Goal: Task Accomplishment & Management: Use online tool/utility

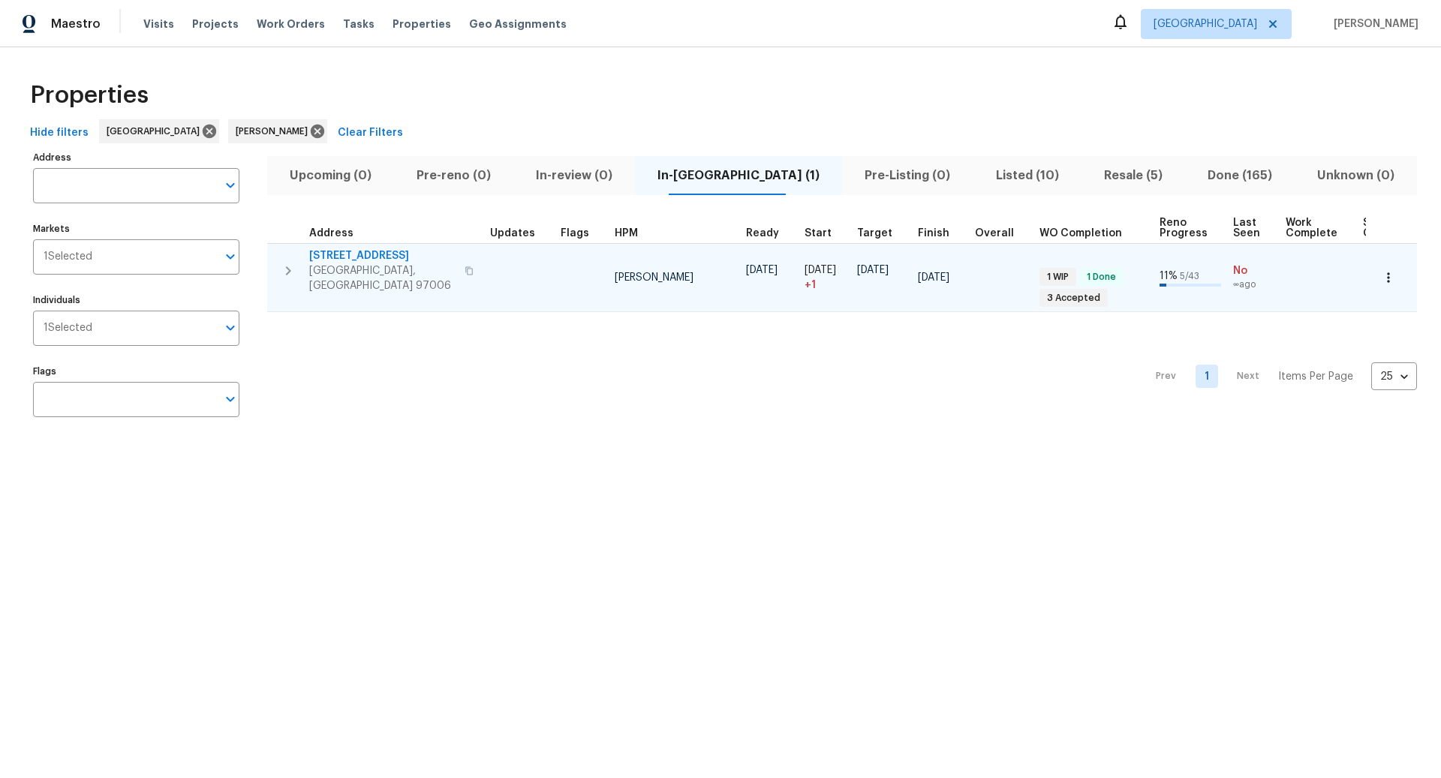
click at [290, 266] on icon "button" at bounding box center [288, 270] width 5 height 9
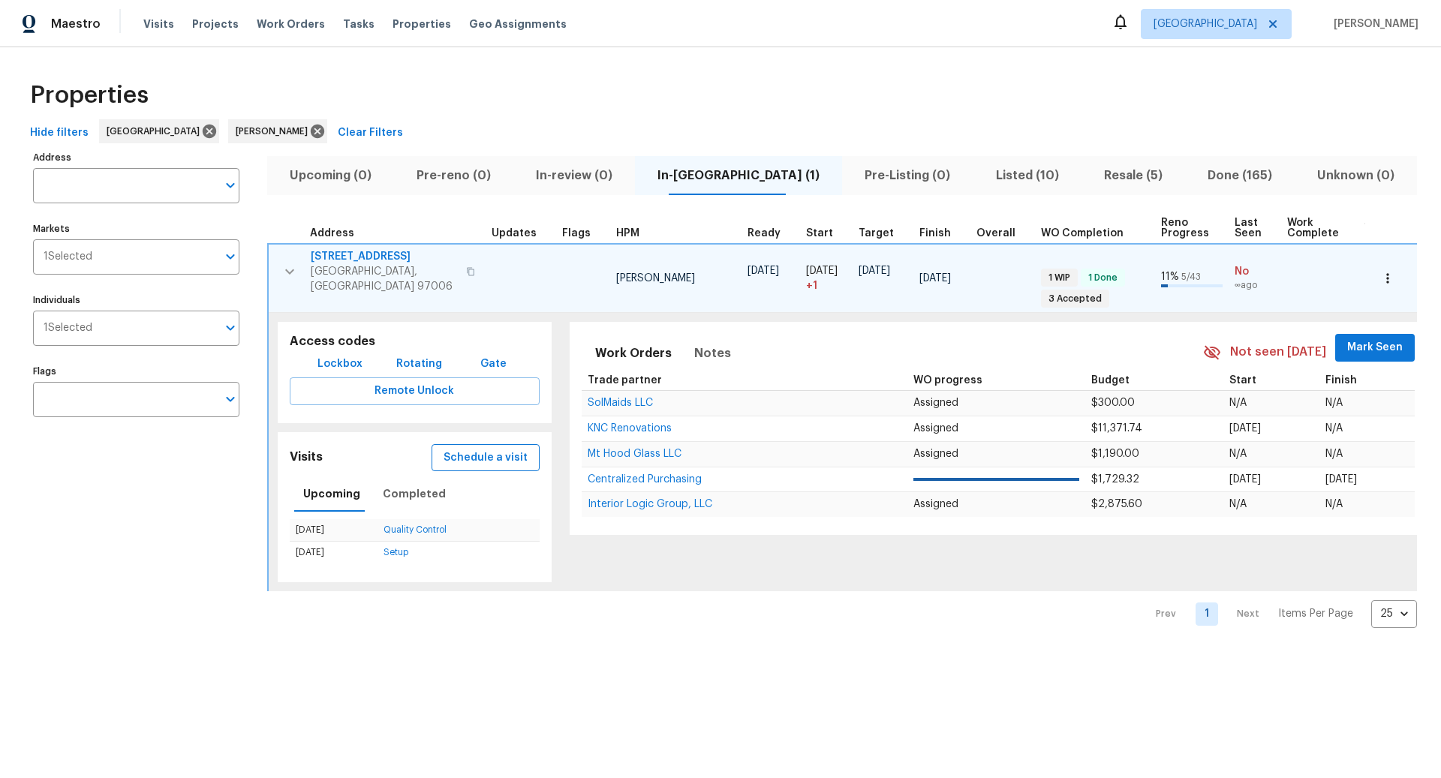
click at [488, 450] on span "Schedule a visit" at bounding box center [485, 458] width 84 height 19
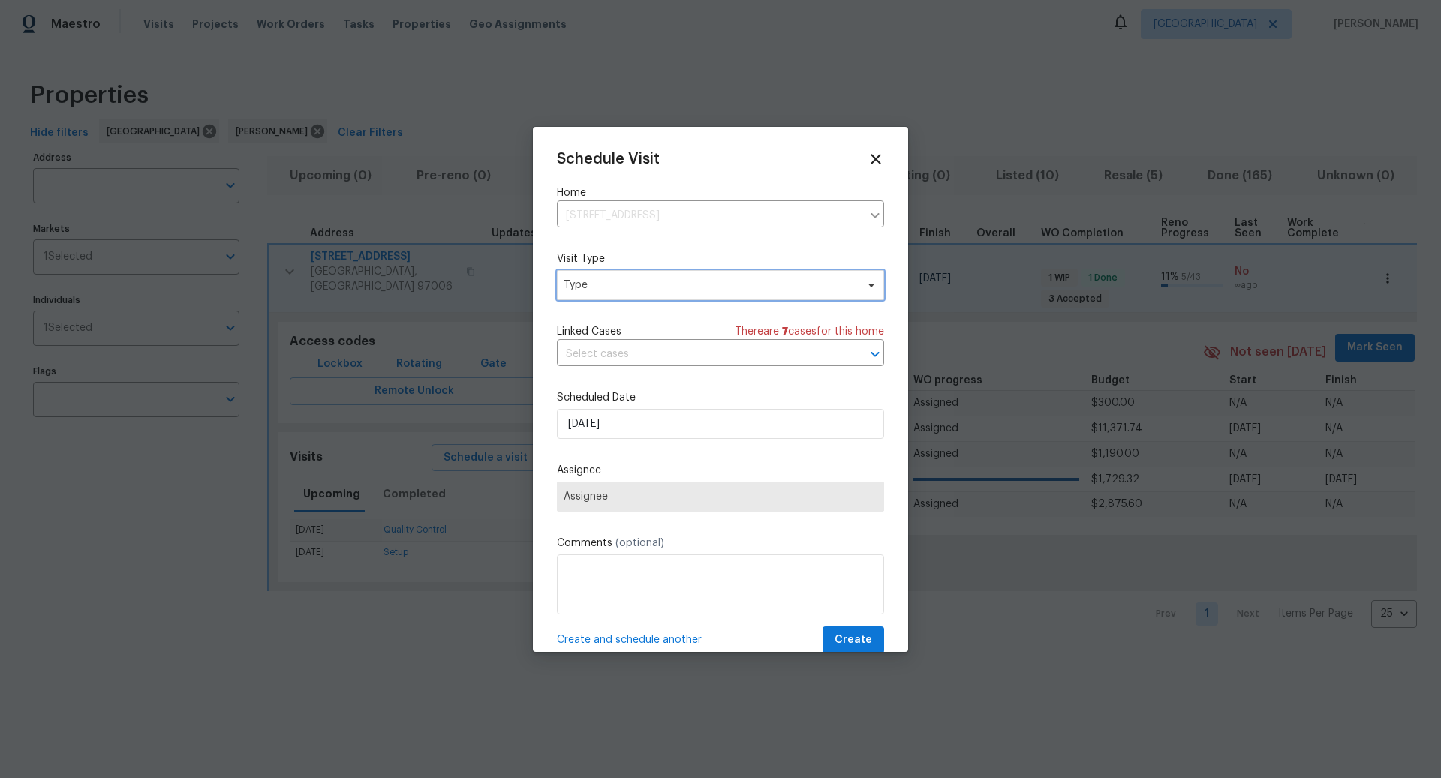
click at [632, 281] on span "Type" at bounding box center [710, 285] width 292 height 15
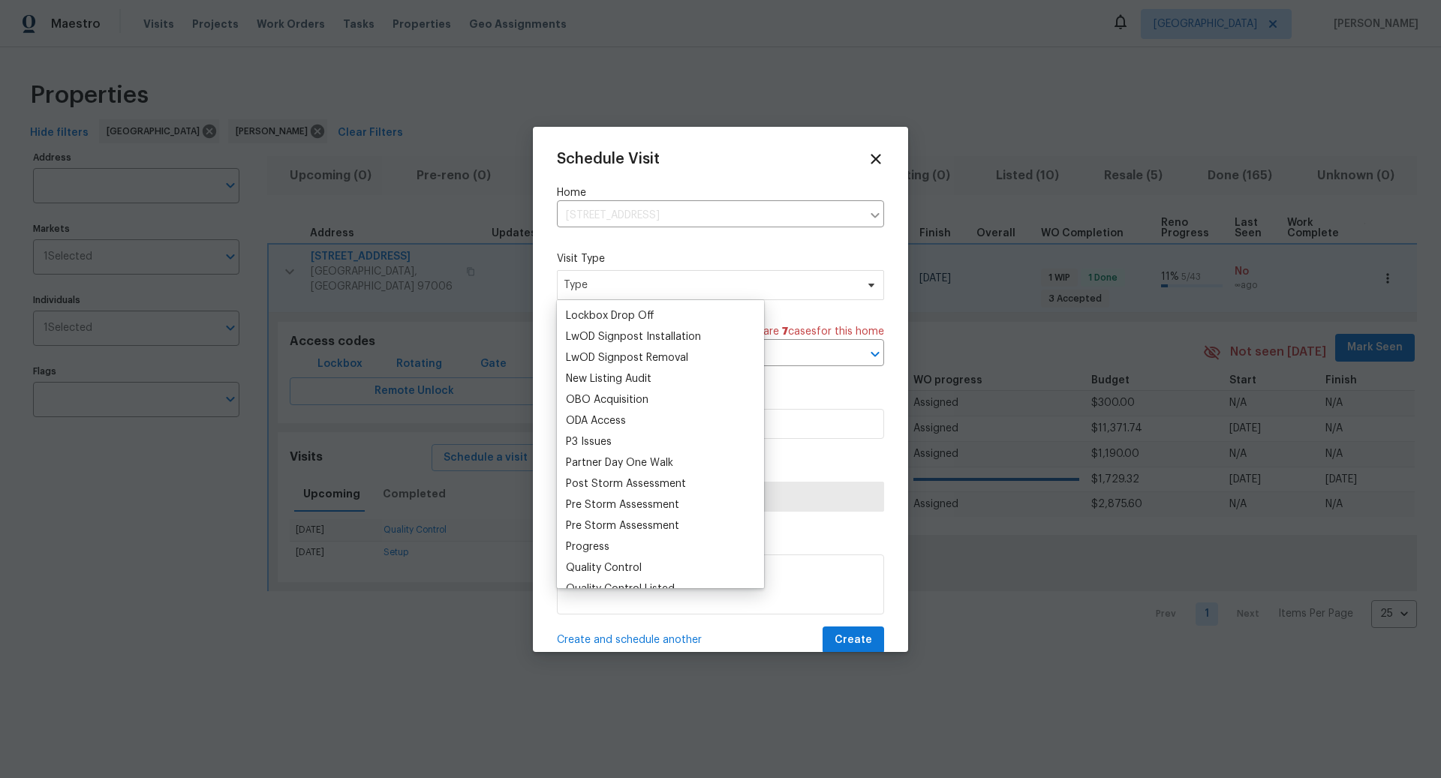
scroll to position [808, 0]
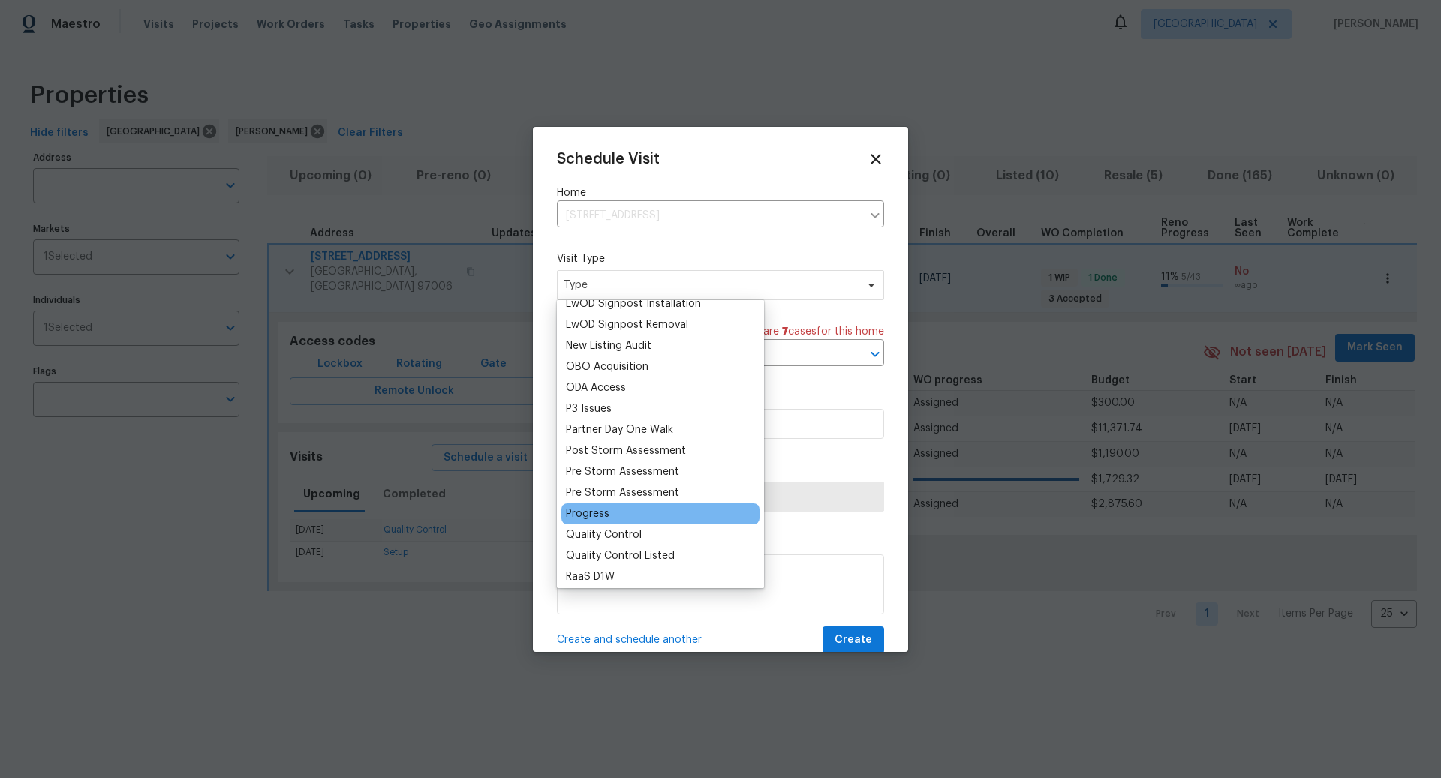
click at [588, 510] on div "Progress" at bounding box center [588, 514] width 44 height 15
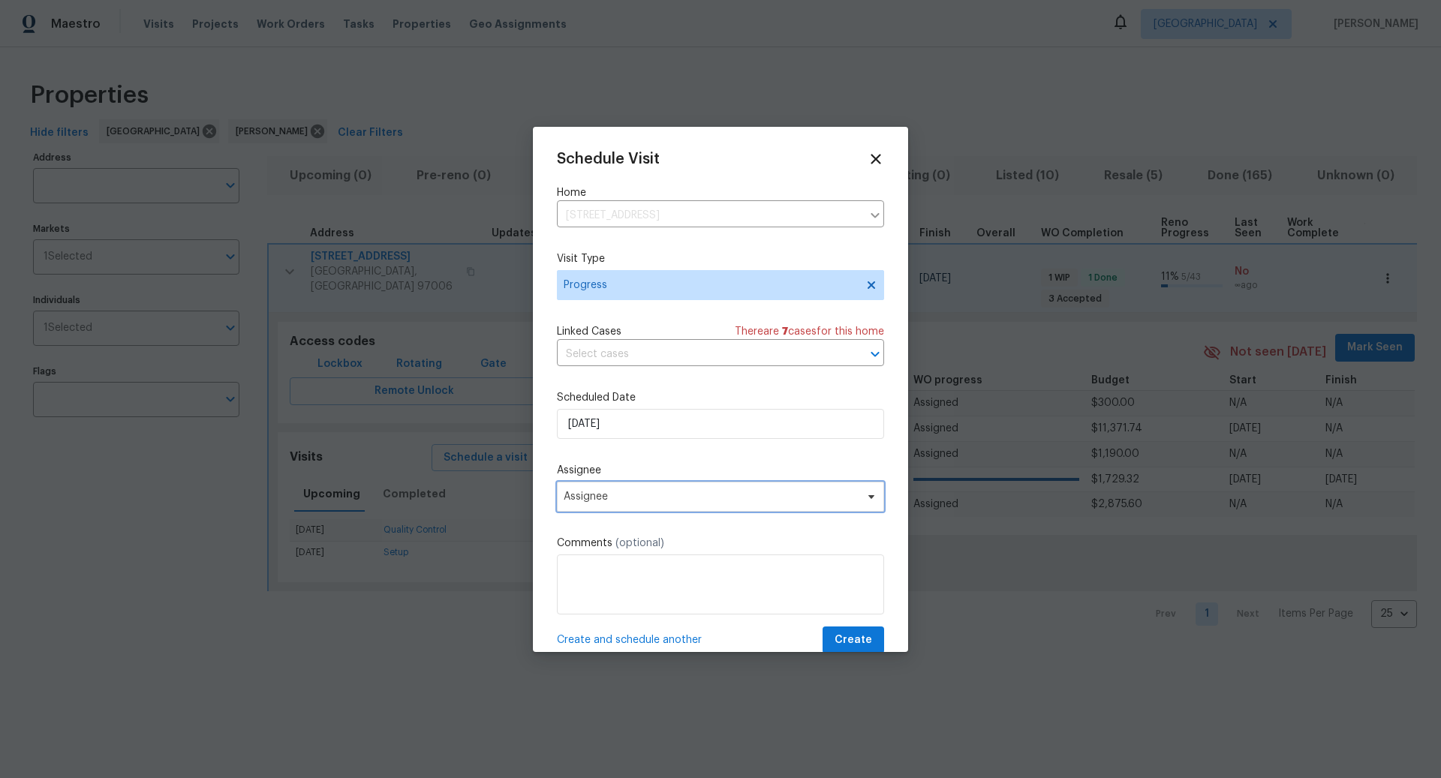
click at [633, 494] on span "Assignee" at bounding box center [711, 497] width 294 height 12
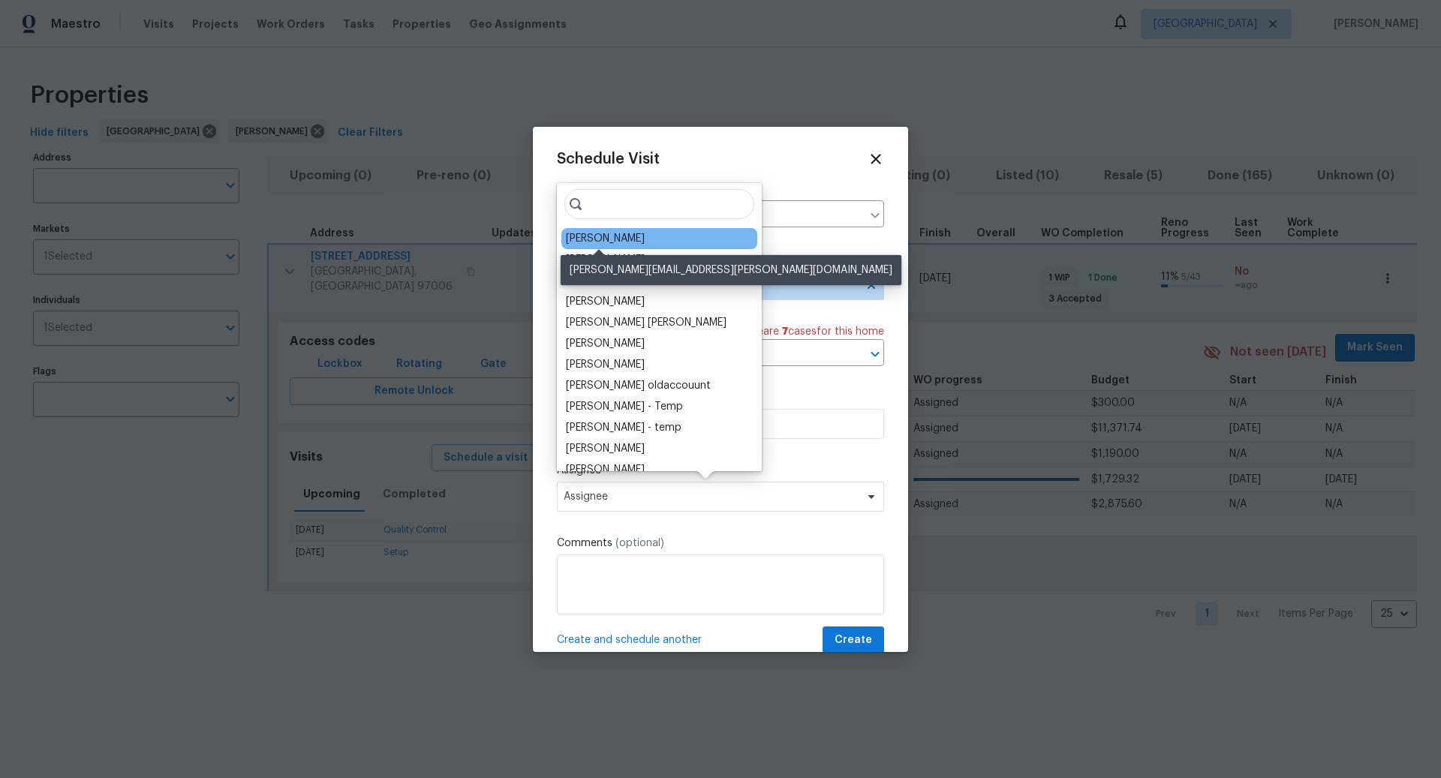
click at [610, 240] on div "[PERSON_NAME]" at bounding box center [605, 238] width 79 height 15
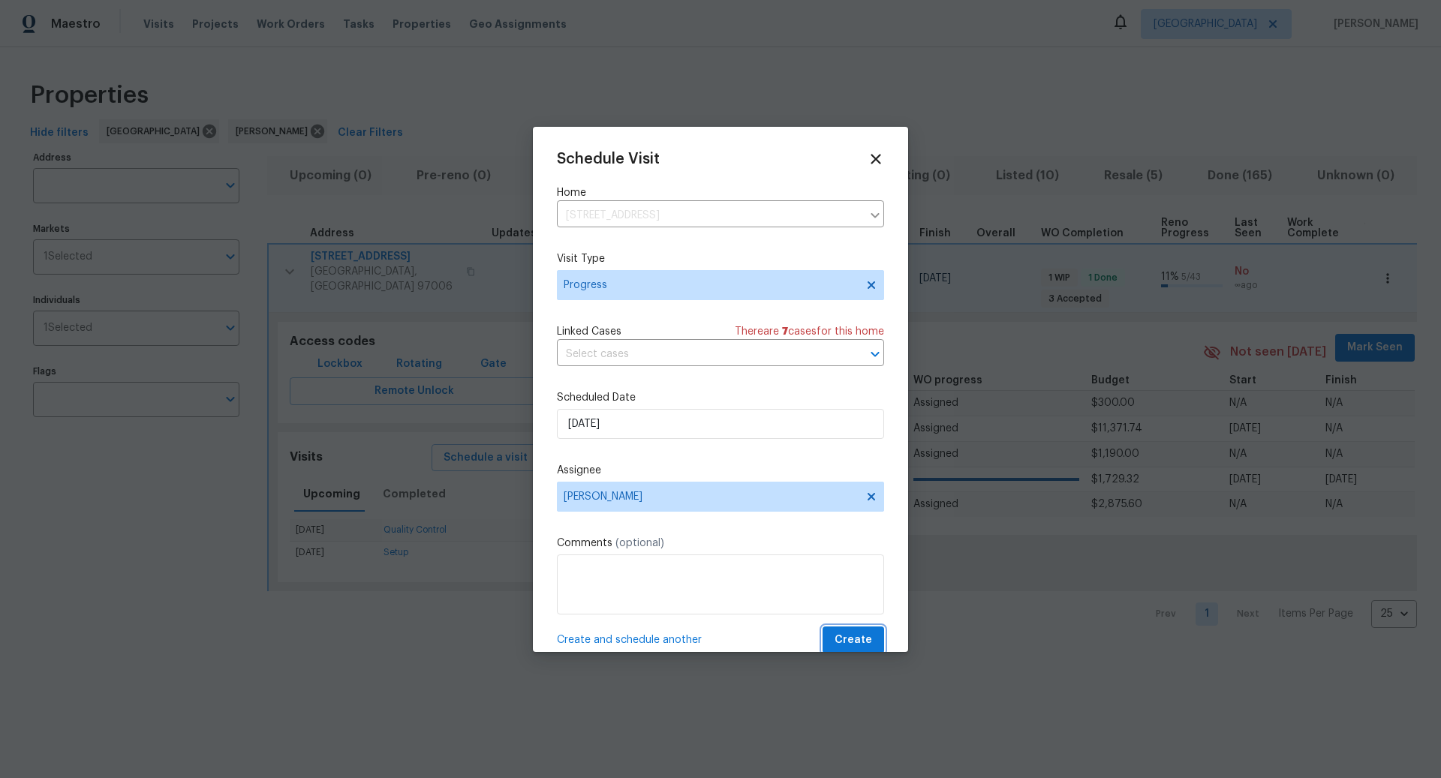
click at [855, 624] on span "Create" at bounding box center [853, 640] width 38 height 19
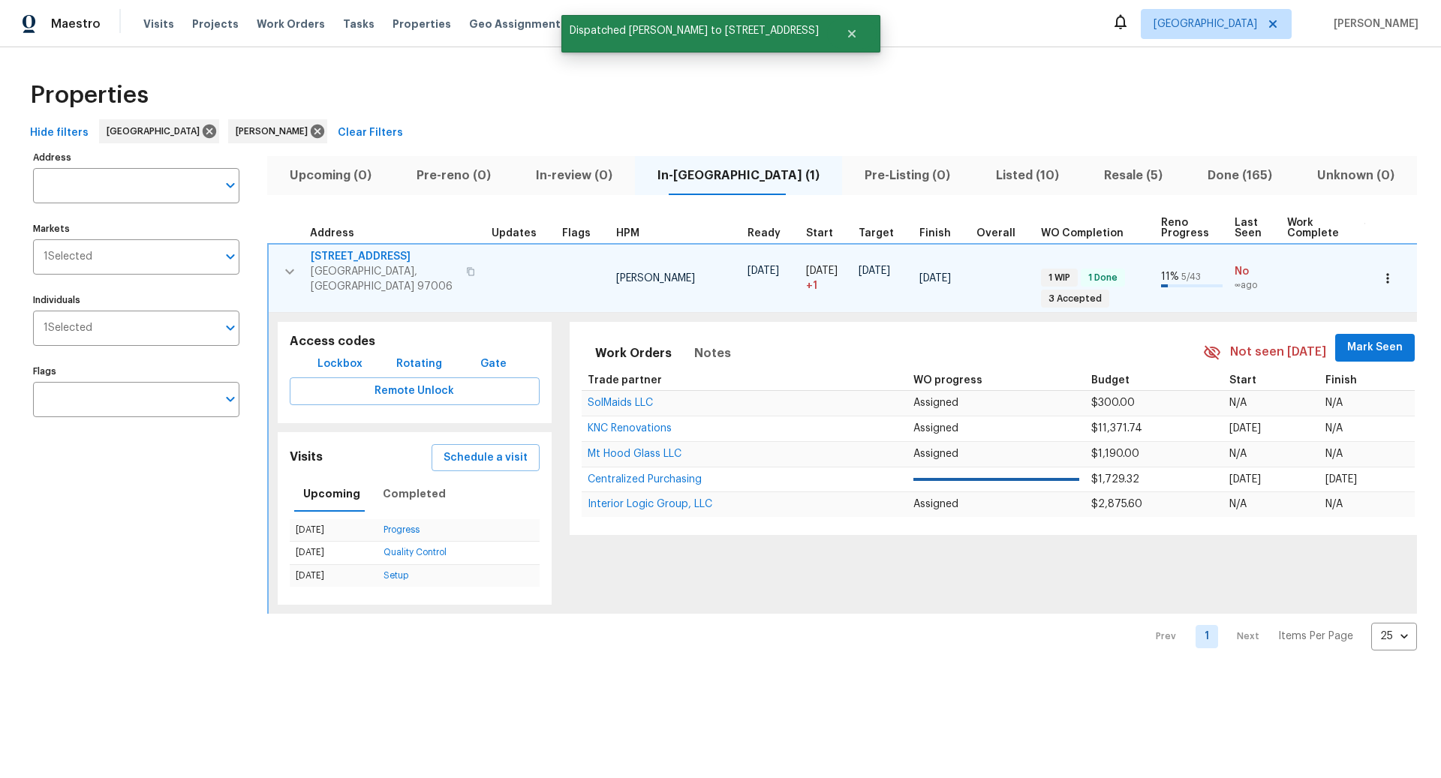
click at [466, 267] on icon "button" at bounding box center [470, 271] width 9 height 9
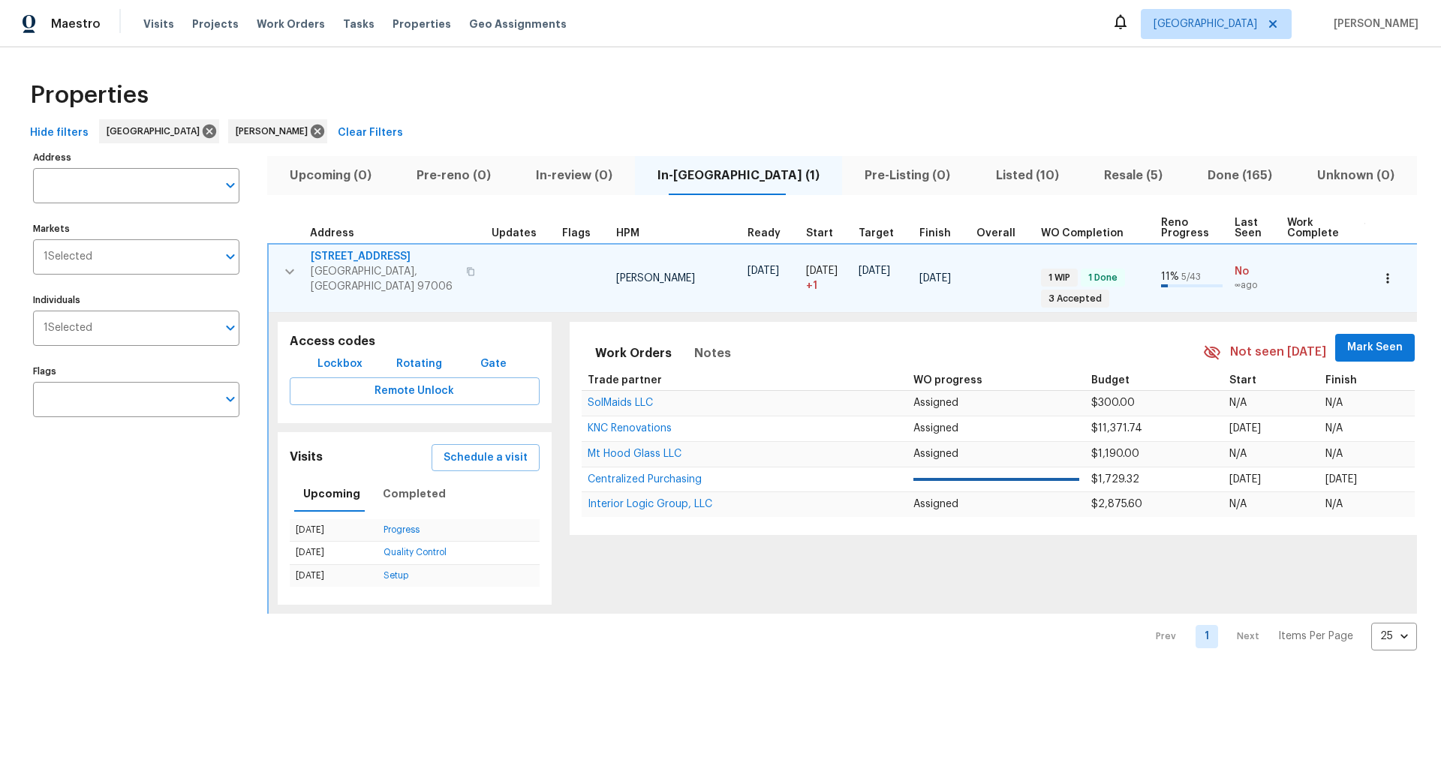
click at [985, 173] on span "Listed (10)" at bounding box center [1027, 175] width 90 height 21
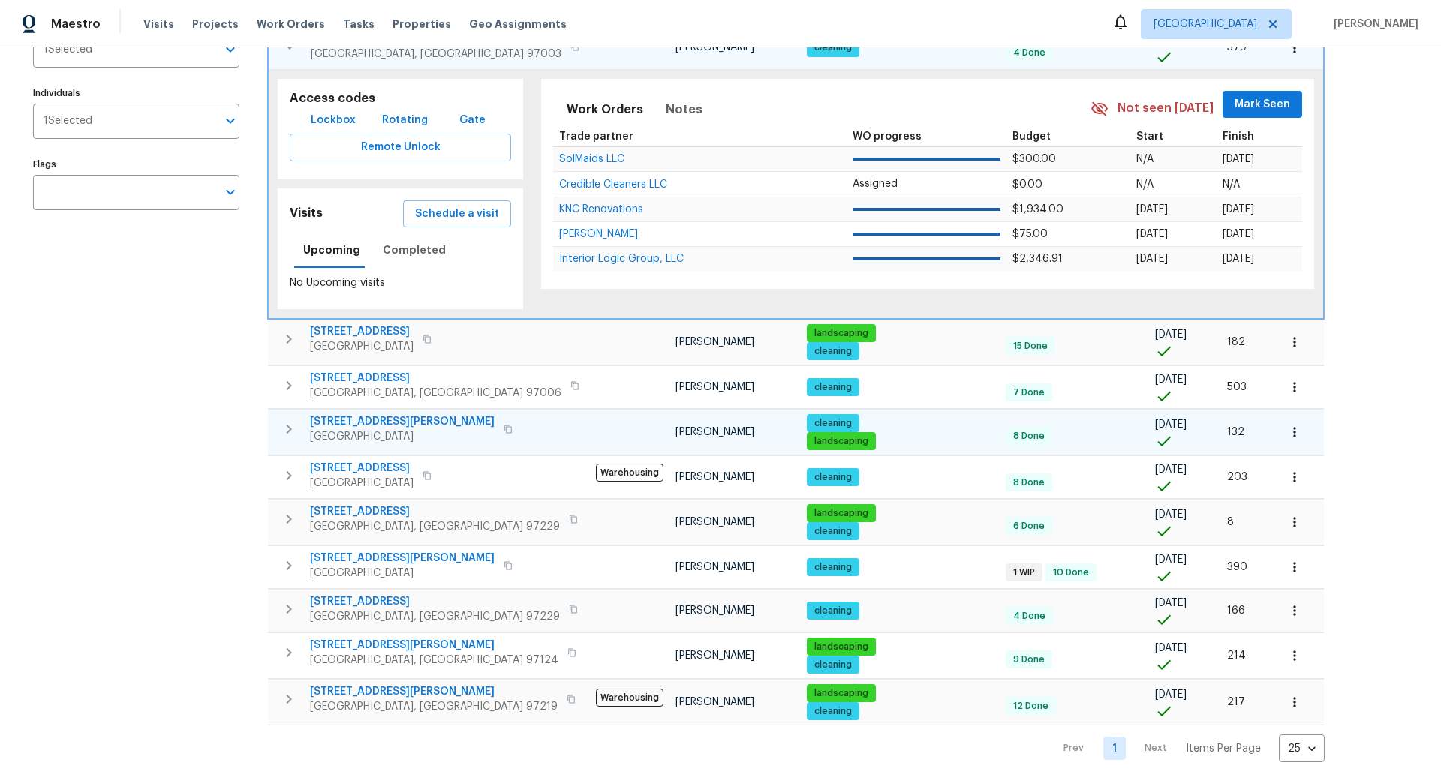
scroll to position [209, 0]
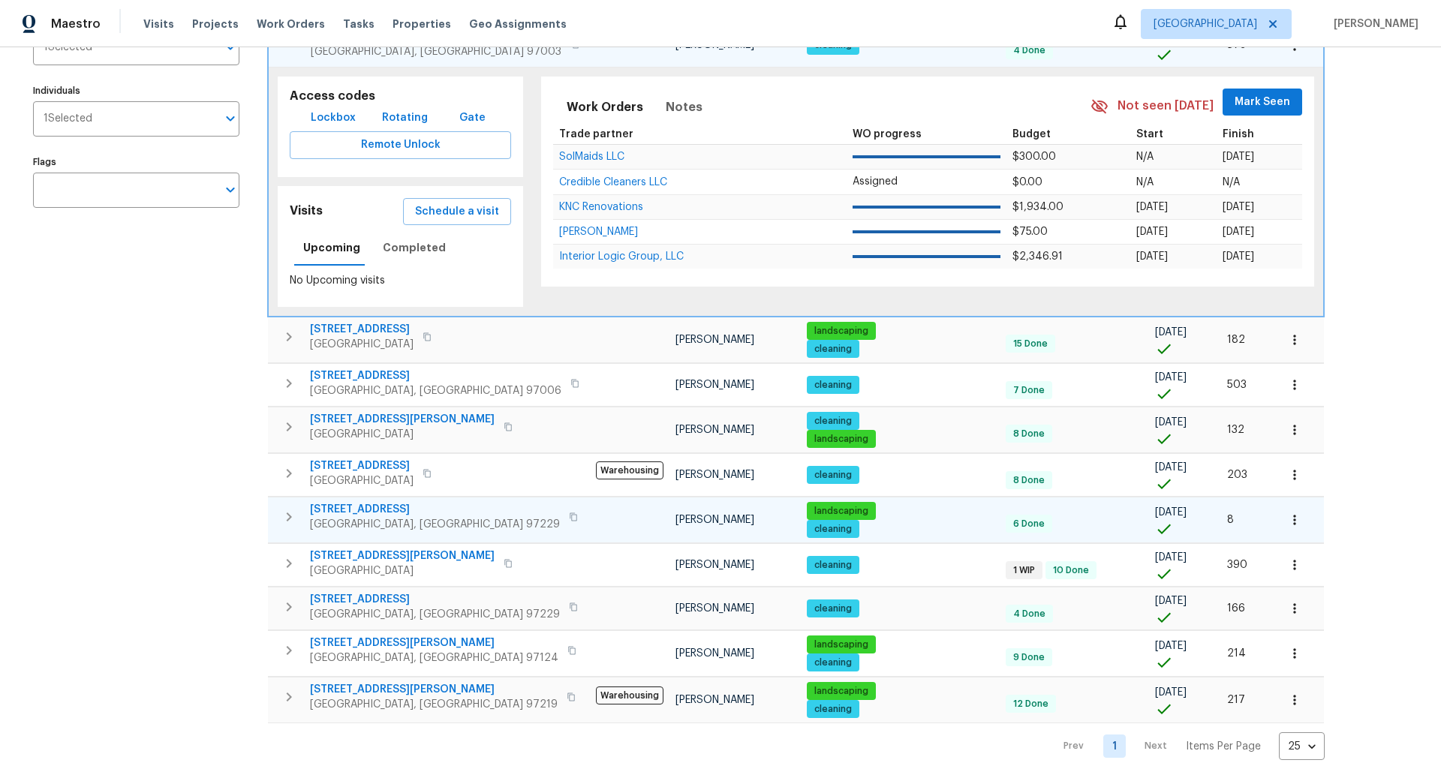
click at [291, 514] on icon "button" at bounding box center [289, 517] width 5 height 9
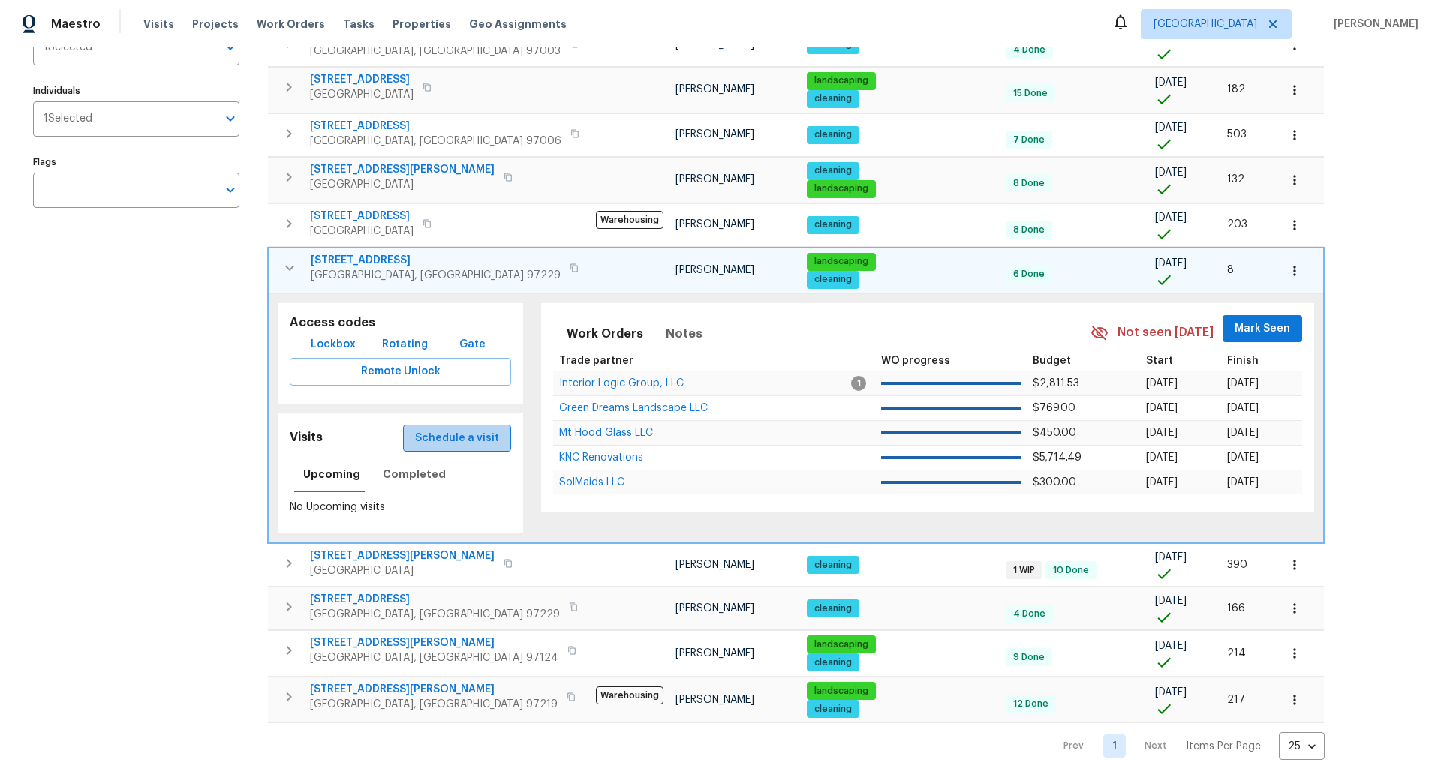
click at [450, 432] on span "Schedule a visit" at bounding box center [457, 438] width 84 height 19
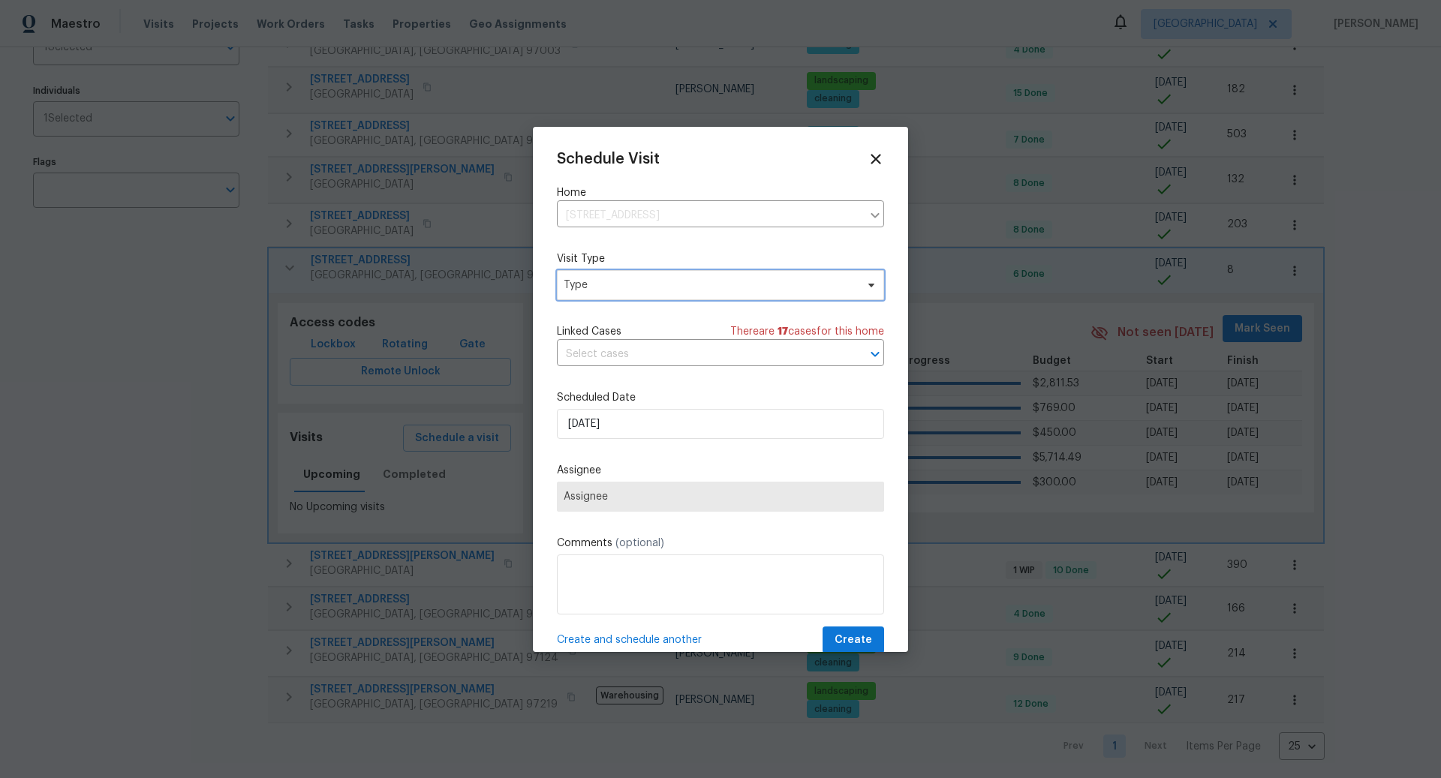
click at [658, 287] on span "Type" at bounding box center [710, 285] width 292 height 15
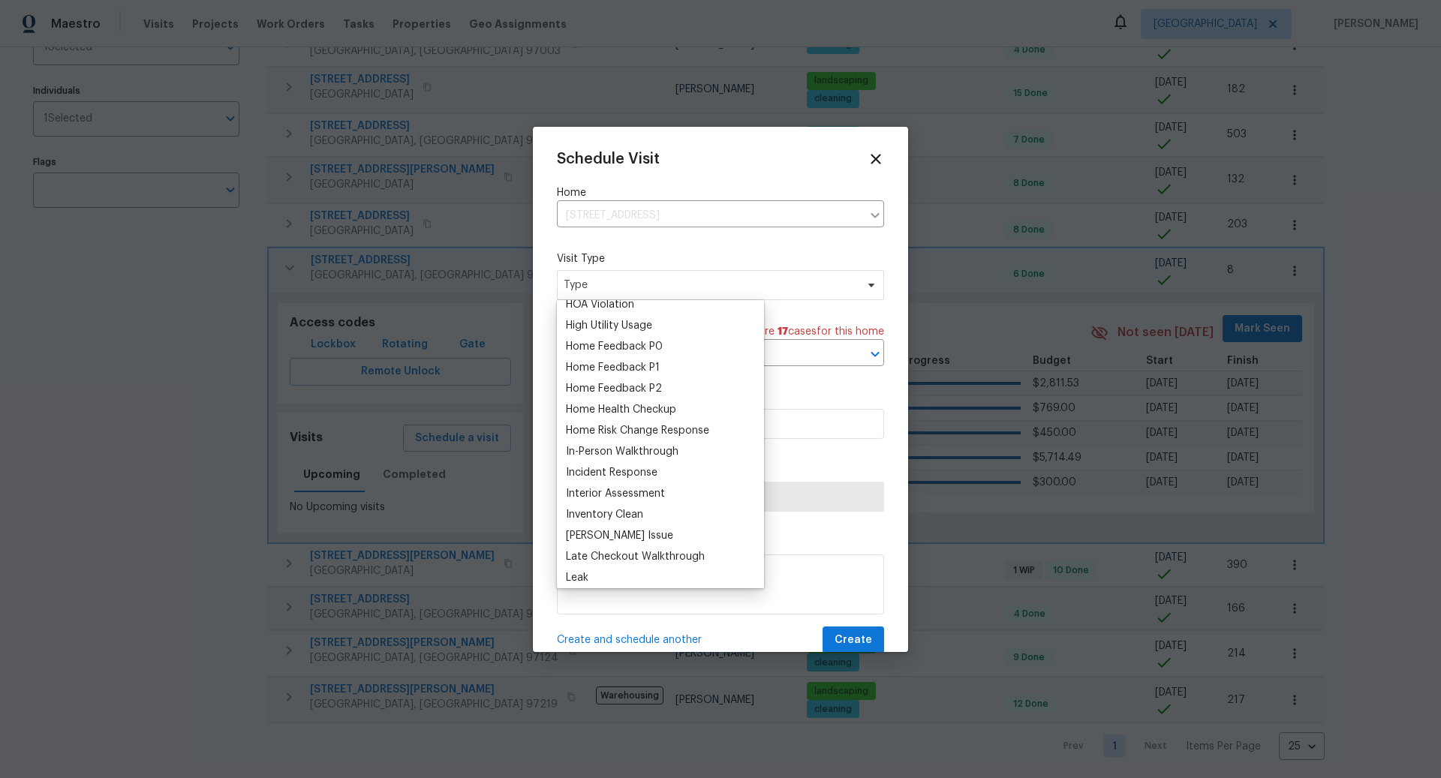
scroll to position [442, 0]
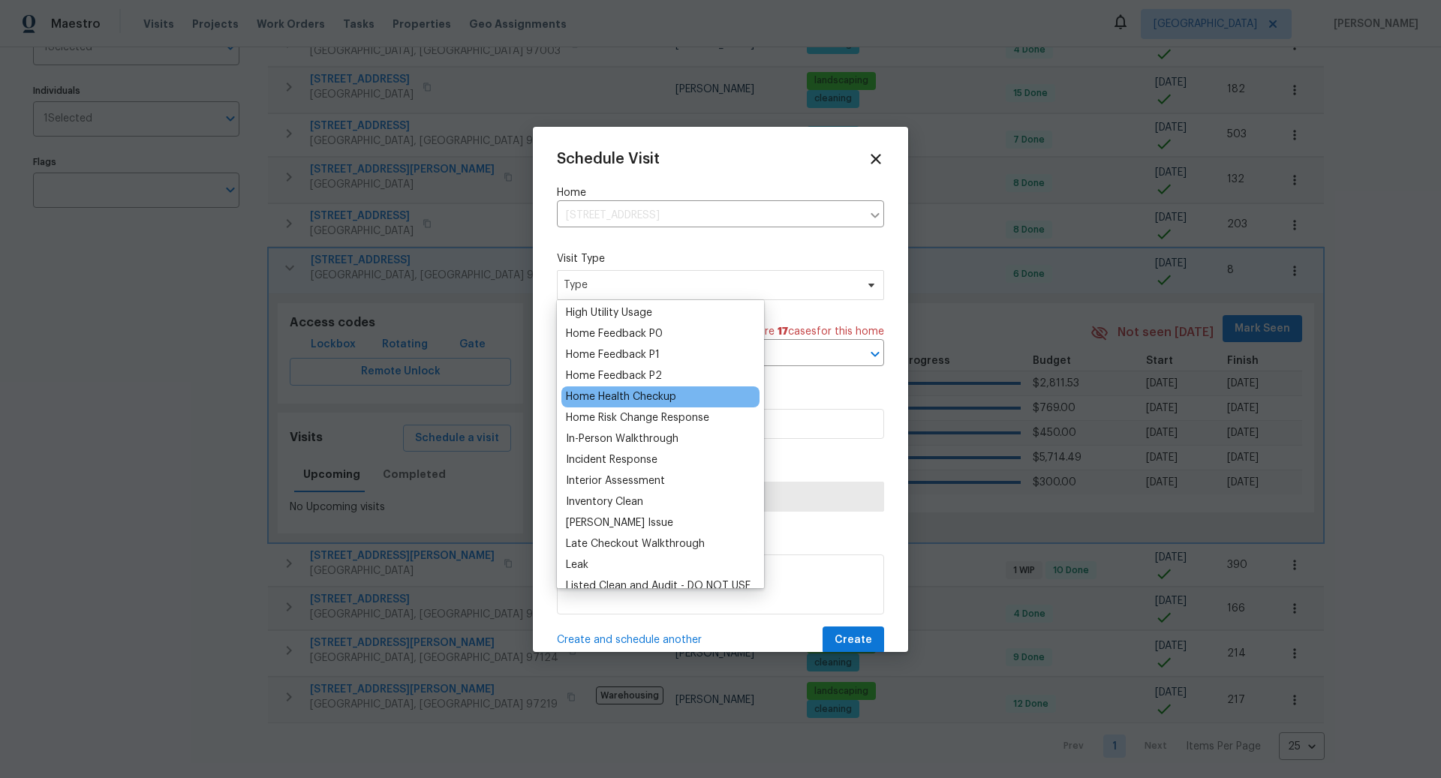
click at [625, 396] on div "Home Health Checkup" at bounding box center [621, 396] width 110 height 15
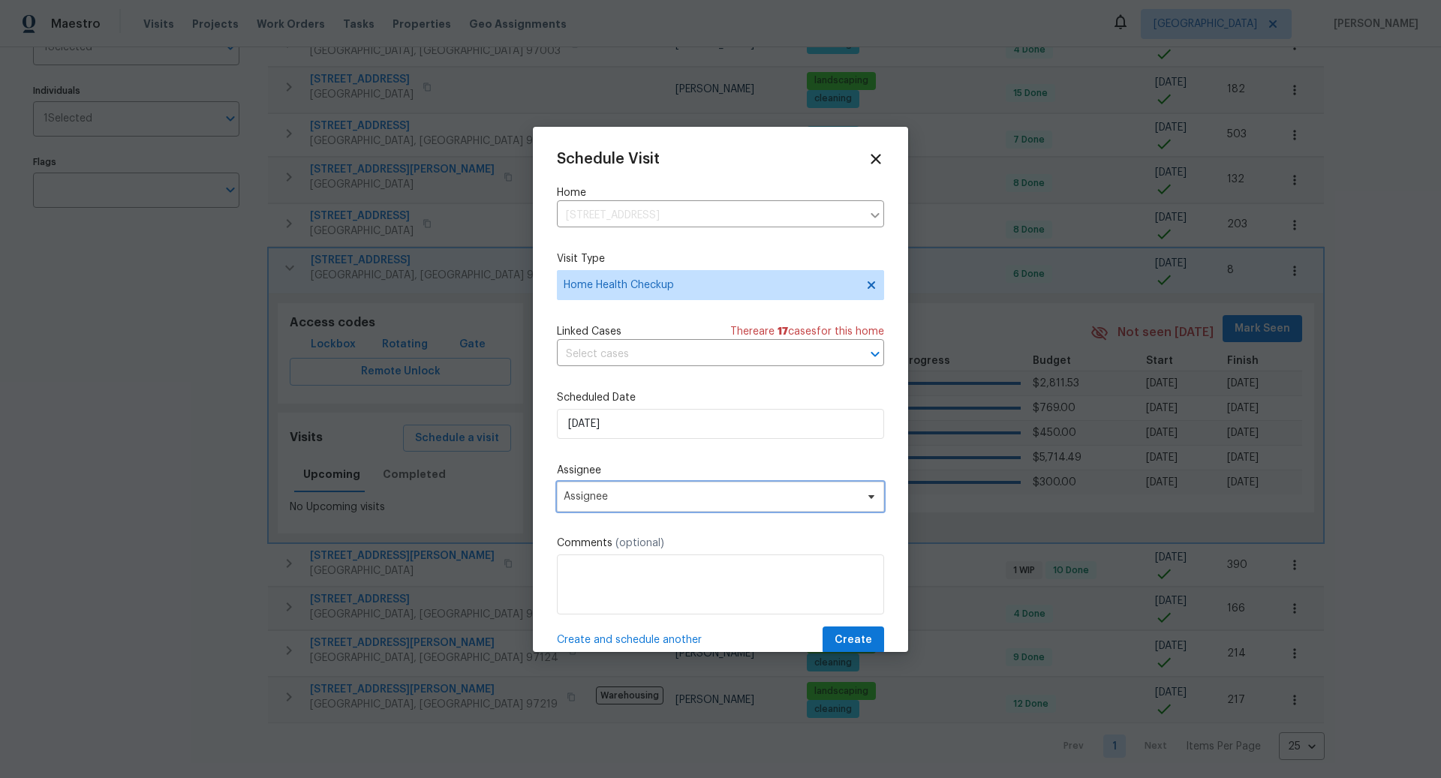
click at [629, 492] on span "Assignee" at bounding box center [711, 497] width 294 height 12
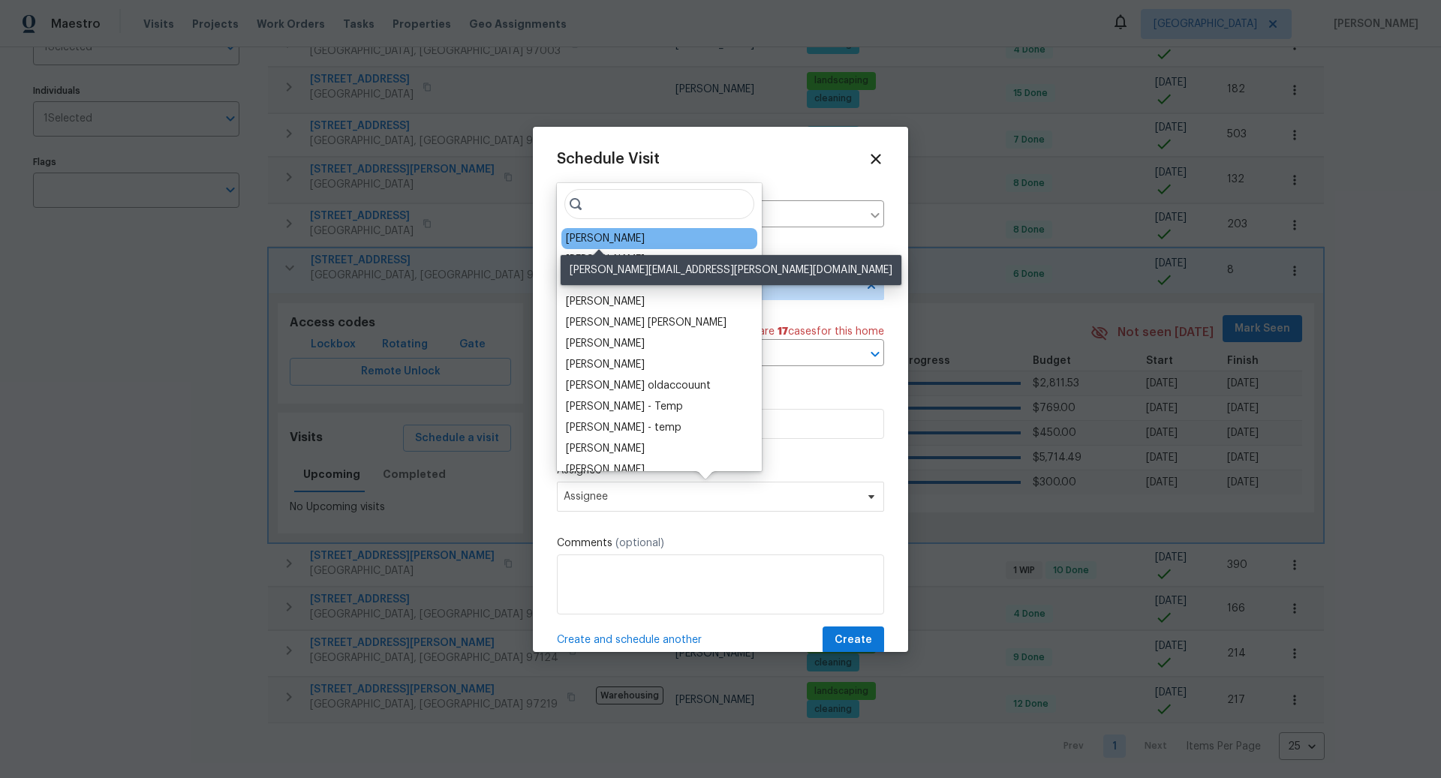
click at [607, 237] on div "[PERSON_NAME]" at bounding box center [605, 238] width 79 height 15
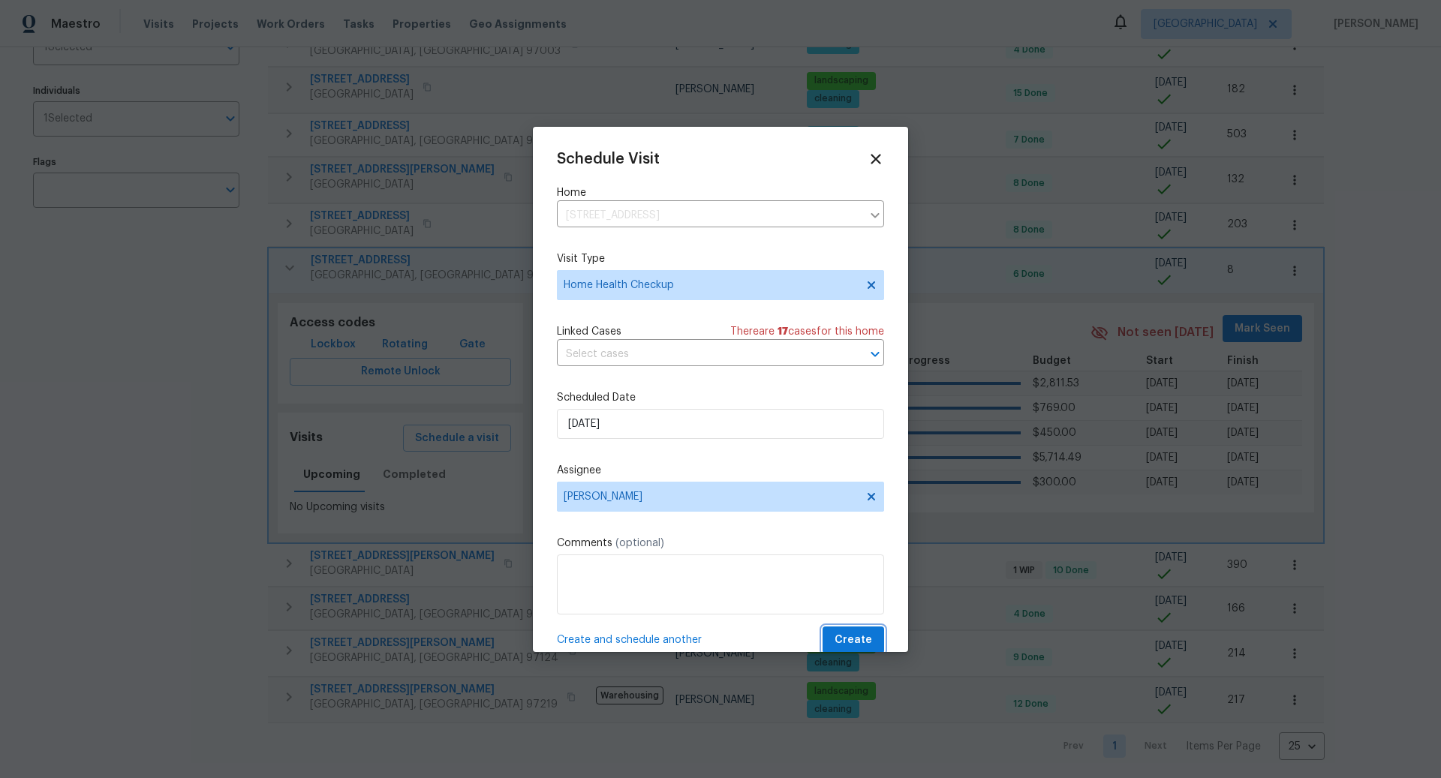
click at [858, 624] on span "Create" at bounding box center [853, 640] width 38 height 19
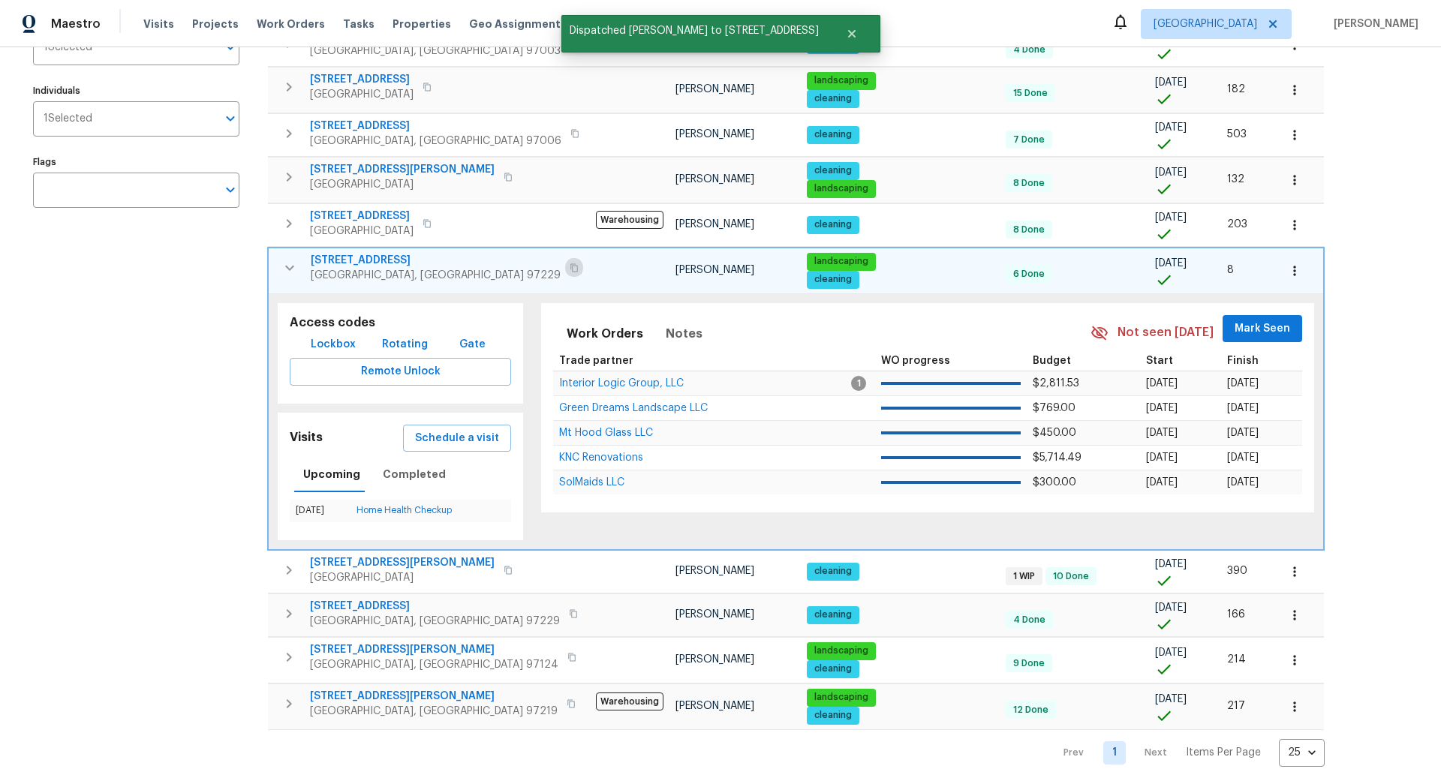
click at [570, 263] on icon "button" at bounding box center [574, 267] width 8 height 8
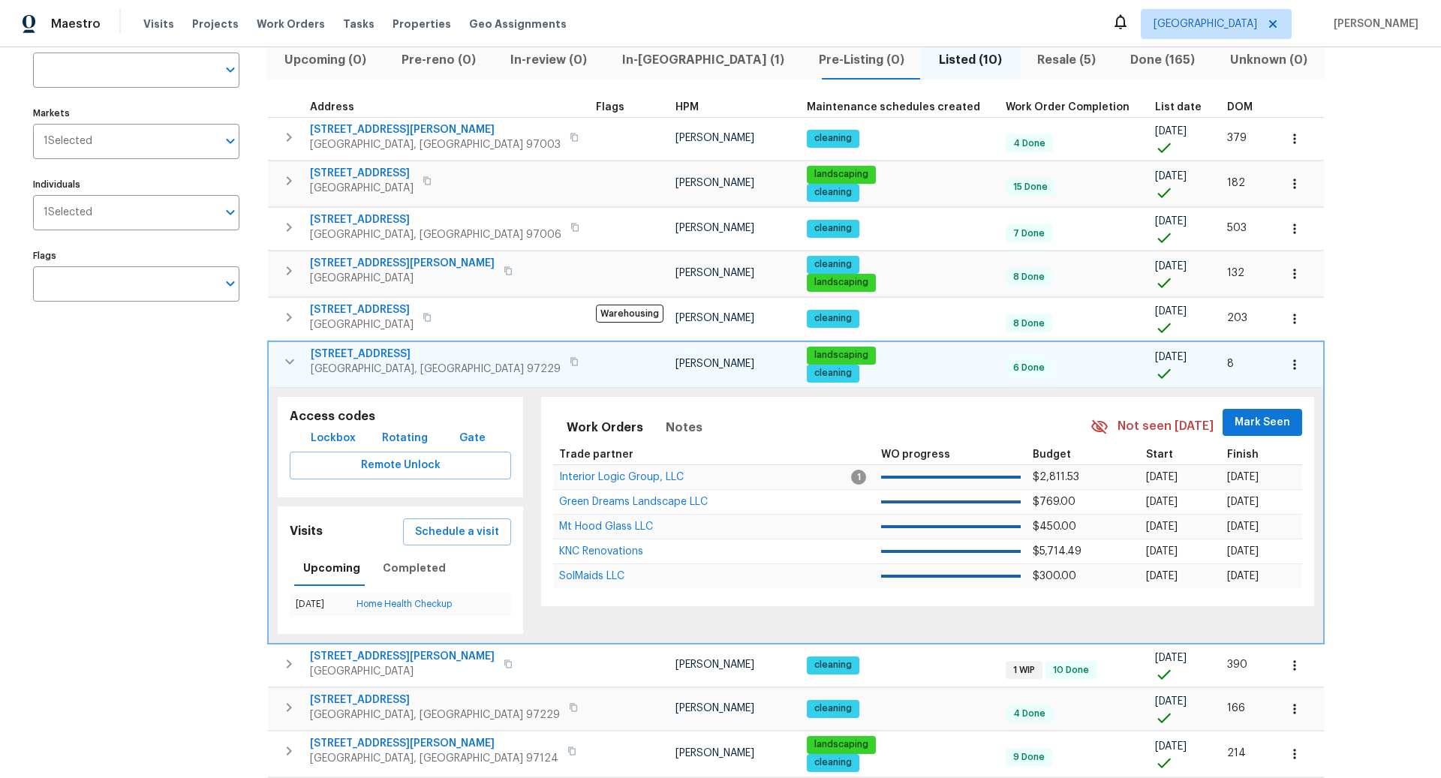
scroll to position [215, 0]
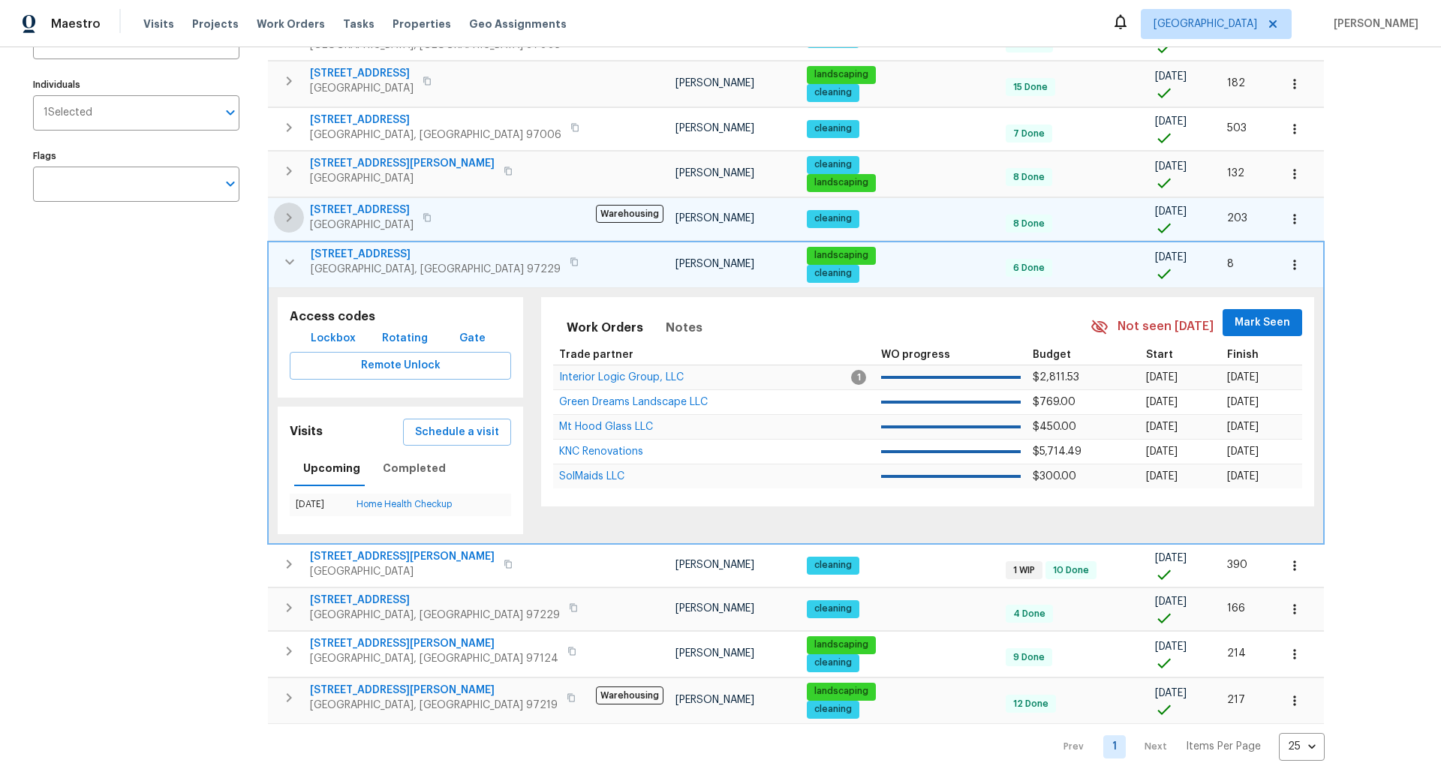
click at [290, 214] on icon "button" at bounding box center [289, 217] width 5 height 9
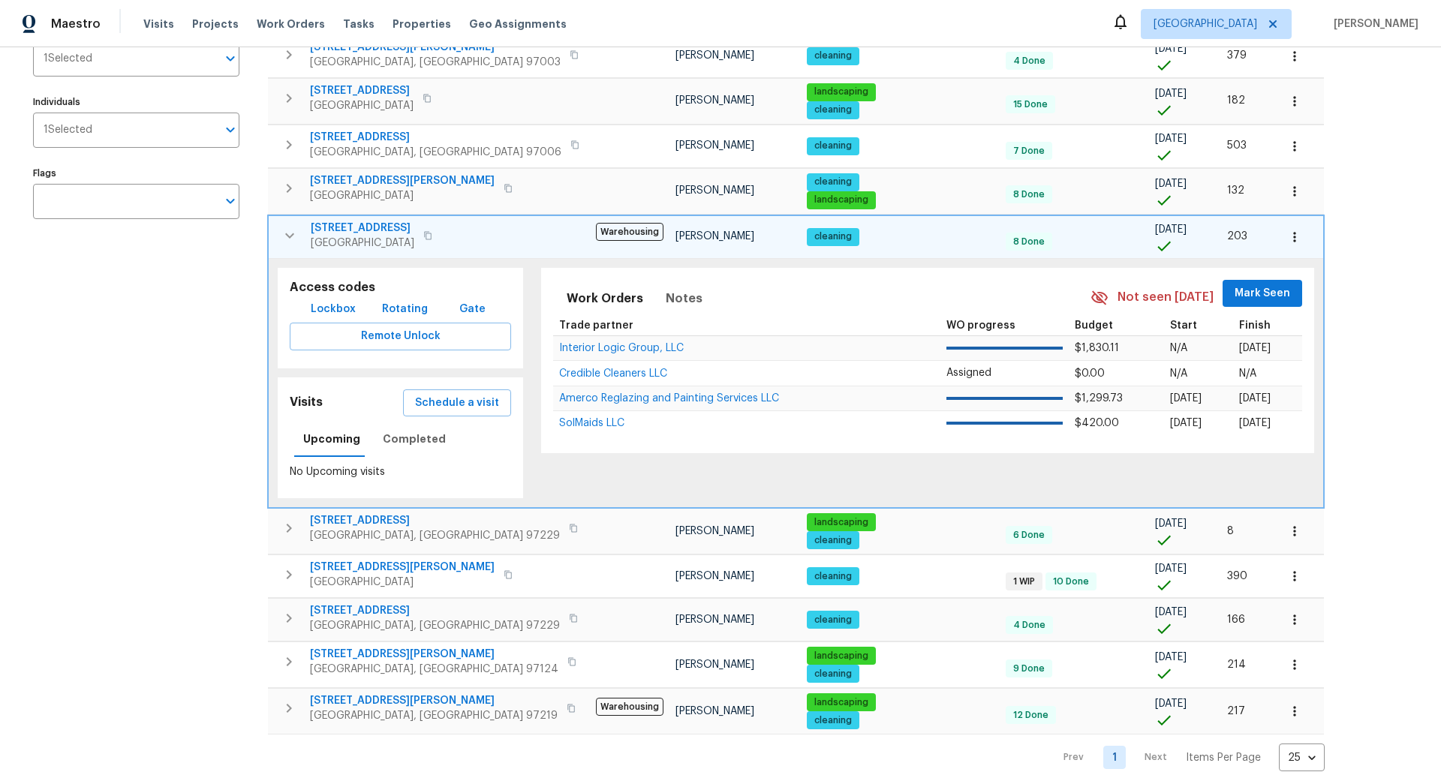
scroll to position [209, 0]
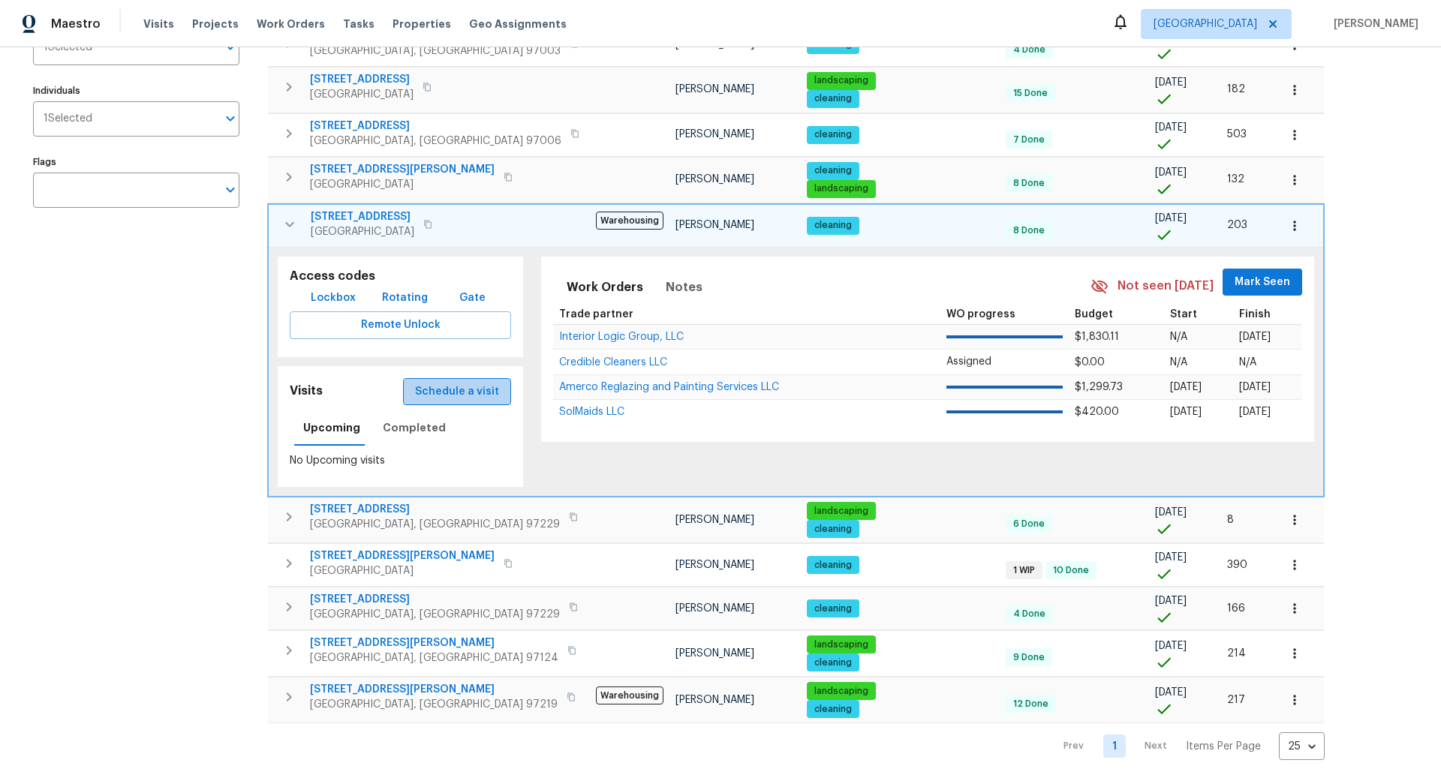
click at [438, 387] on span "Schedule a visit" at bounding box center [457, 392] width 84 height 19
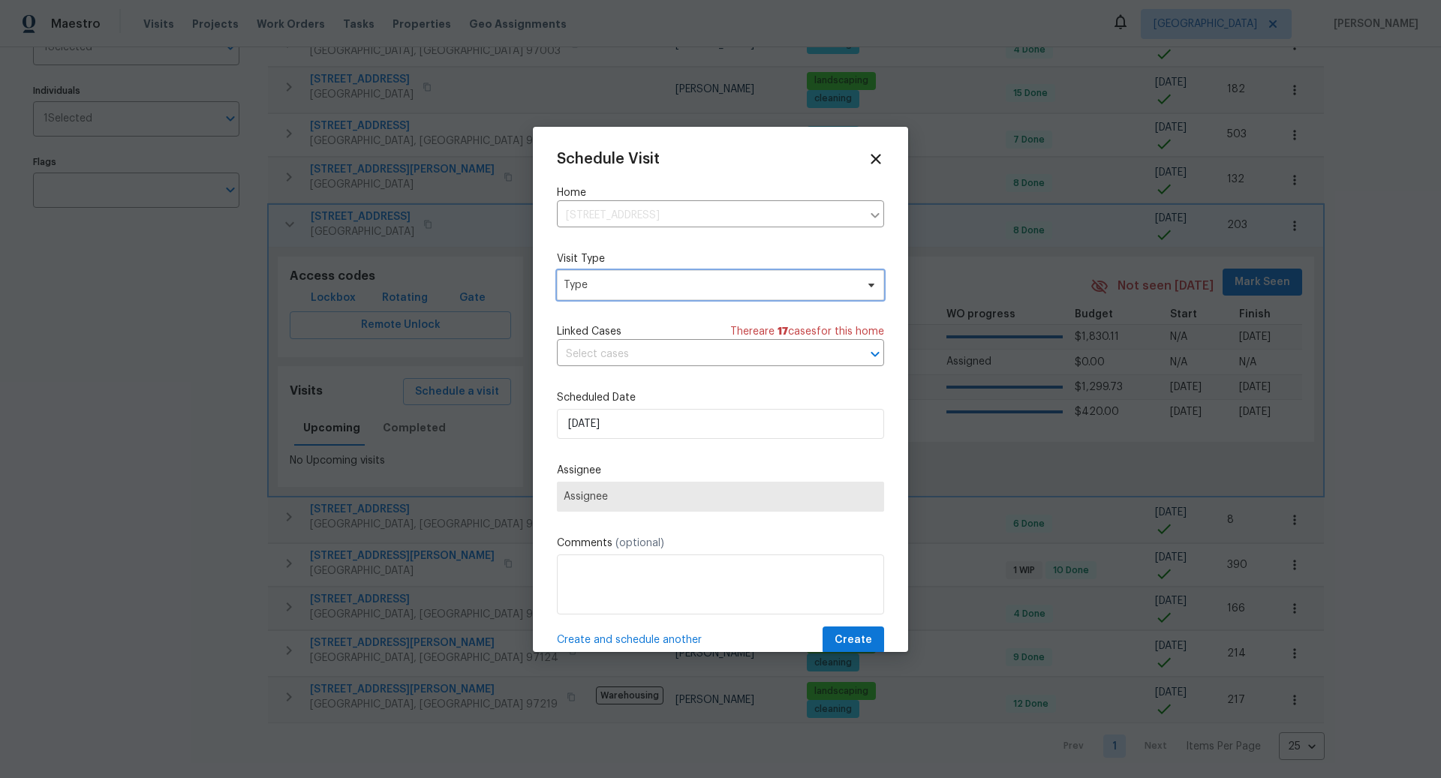
click at [645, 281] on span "Type" at bounding box center [710, 285] width 292 height 15
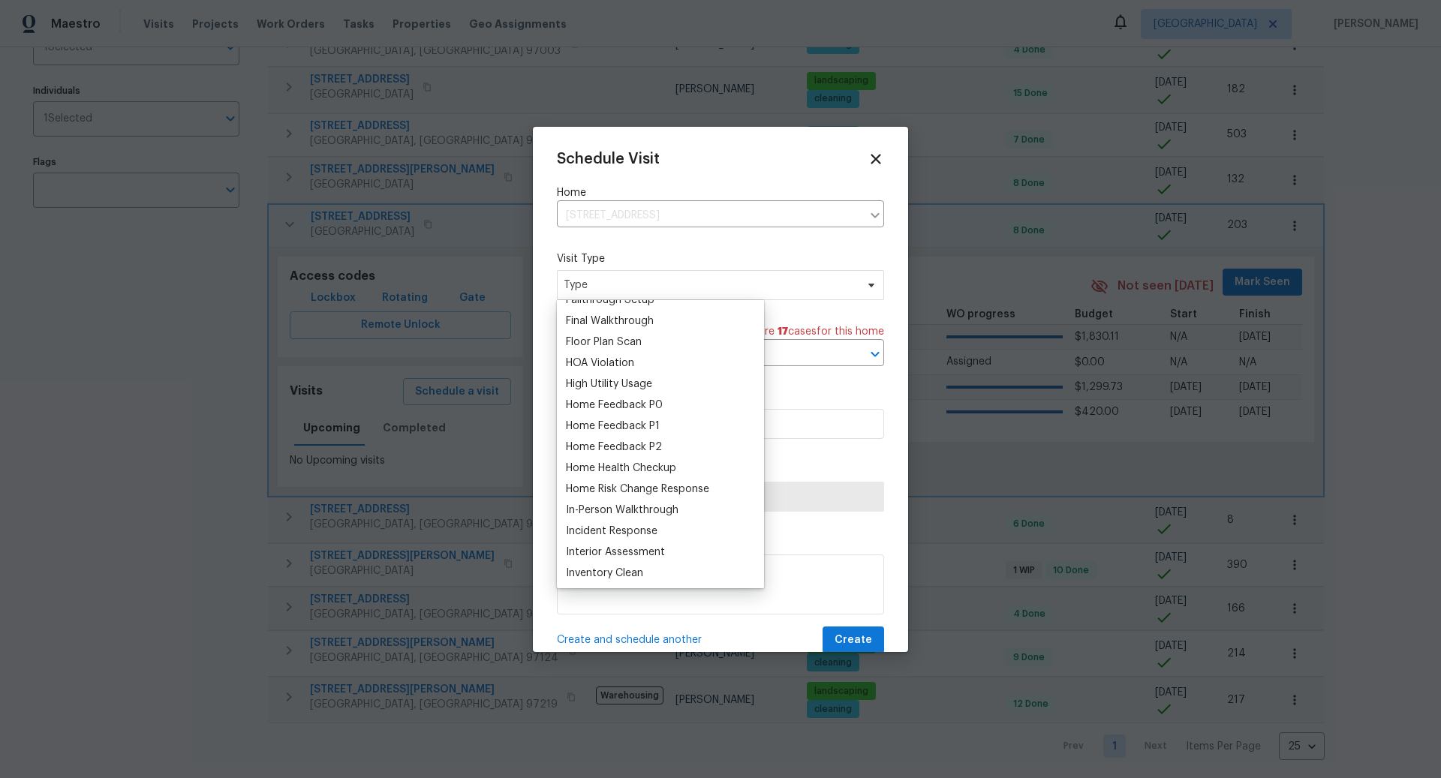
scroll to position [378, 0]
click at [612, 461] on div "Home Health Checkup" at bounding box center [621, 460] width 110 height 15
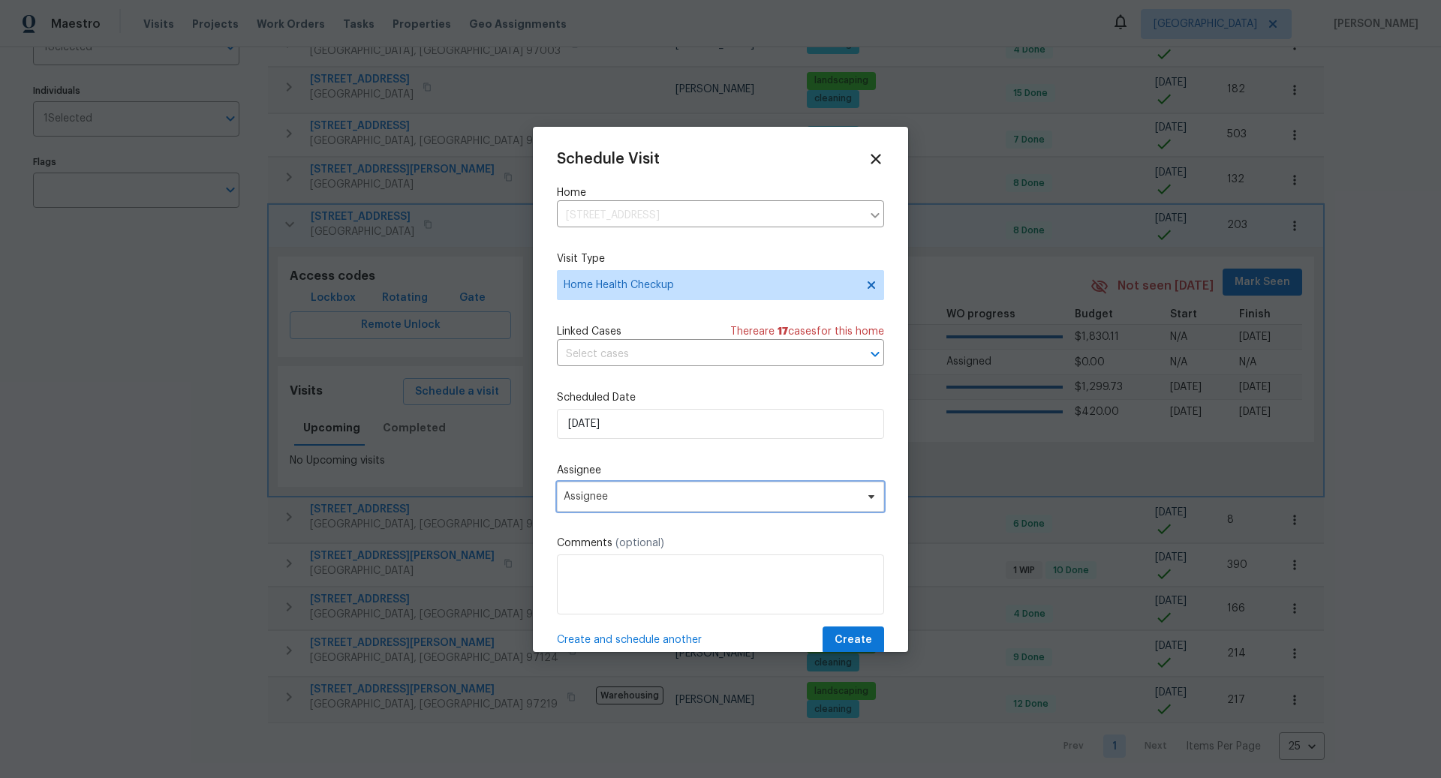
click at [625, 495] on span "Assignee" at bounding box center [711, 497] width 294 height 12
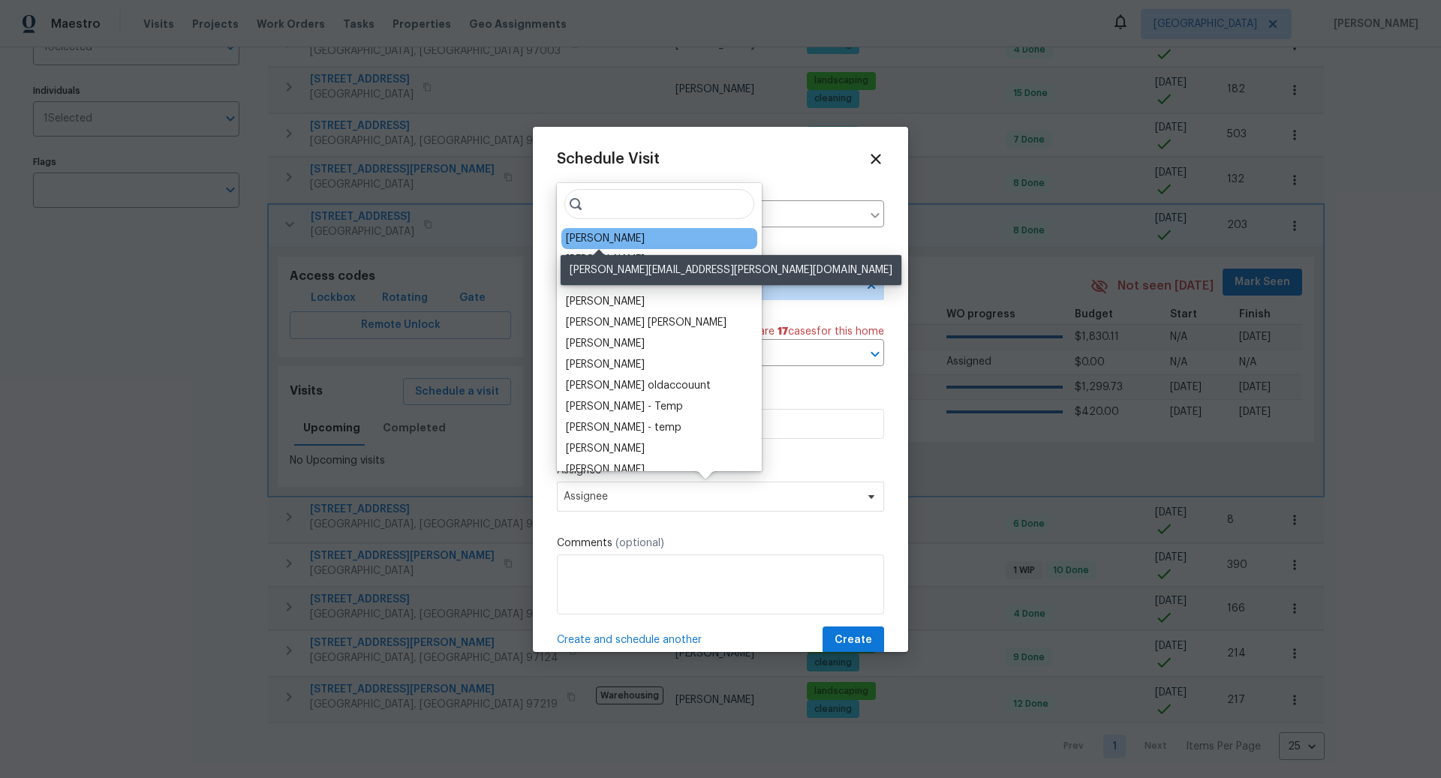
click at [610, 239] on div "[PERSON_NAME]" at bounding box center [605, 238] width 79 height 15
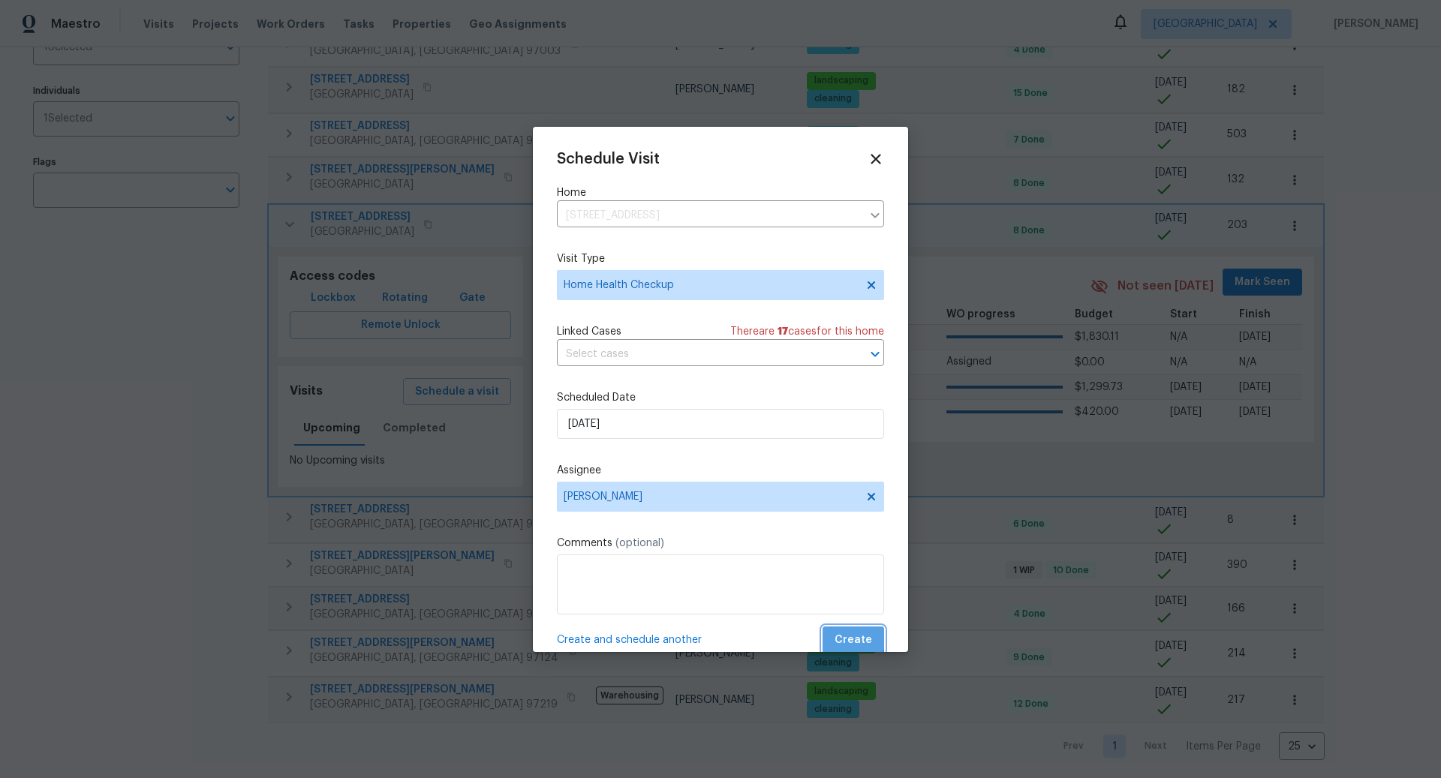
click at [852, 624] on span "Create" at bounding box center [853, 640] width 38 height 19
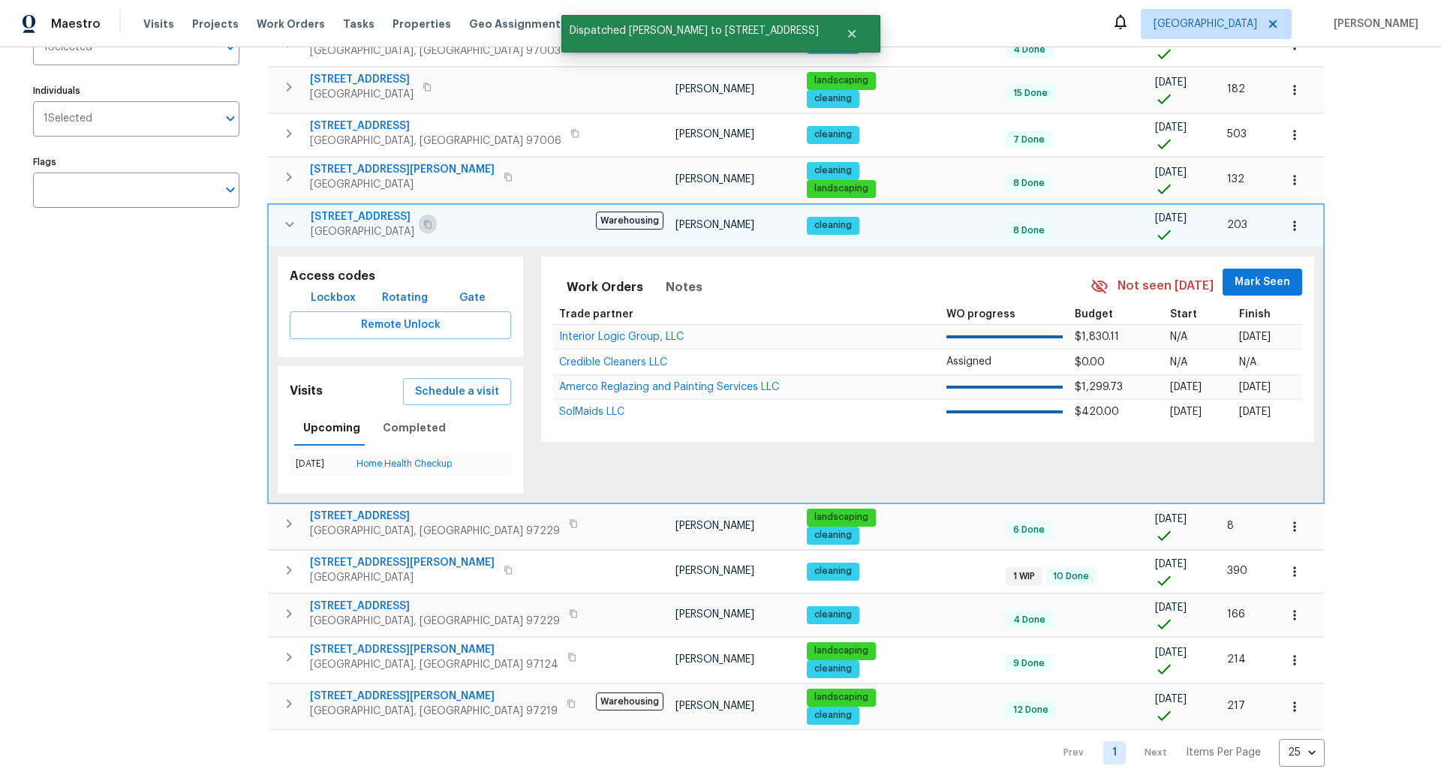
click at [432, 224] on icon "button" at bounding box center [427, 224] width 9 height 9
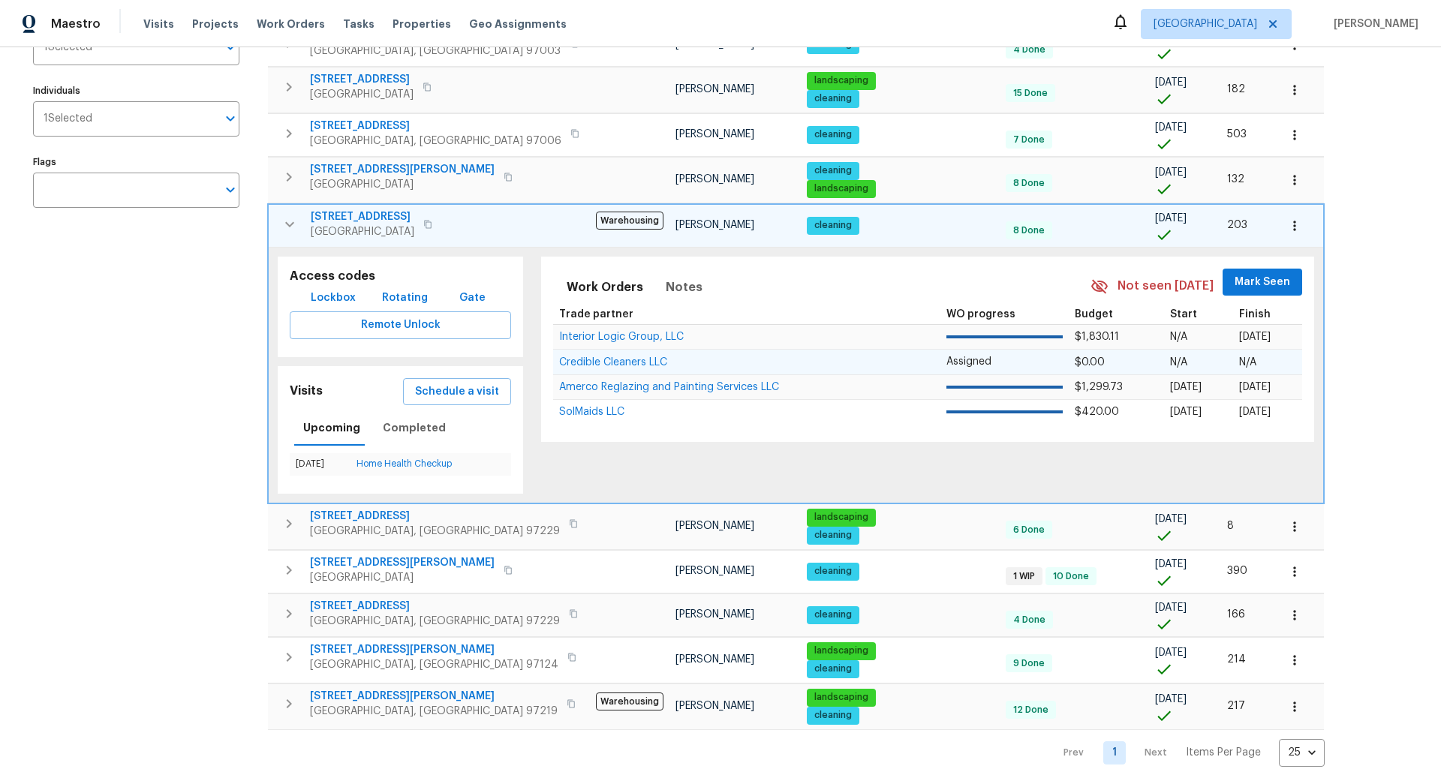
scroll to position [0, 0]
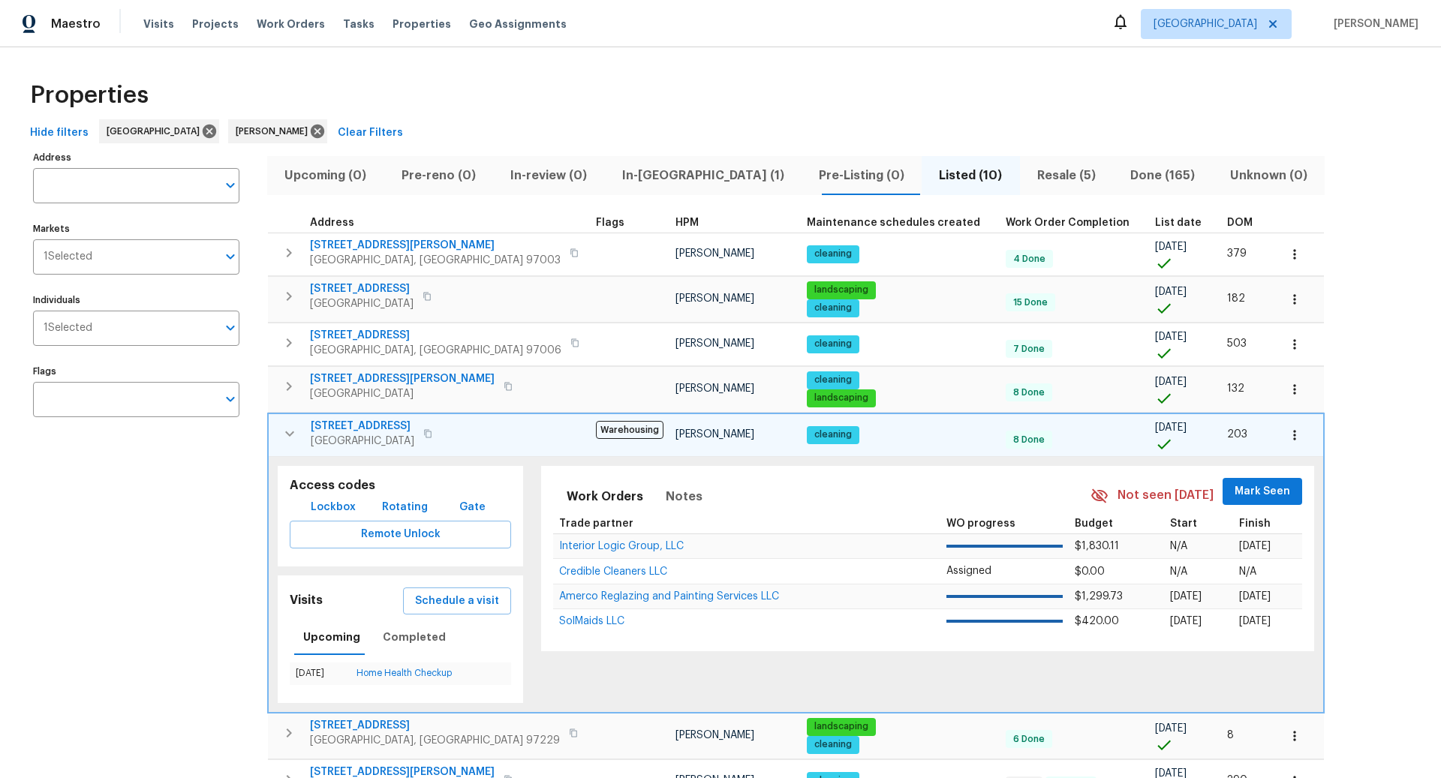
click at [1029, 172] on span "Resale (5)" at bounding box center [1066, 175] width 75 height 21
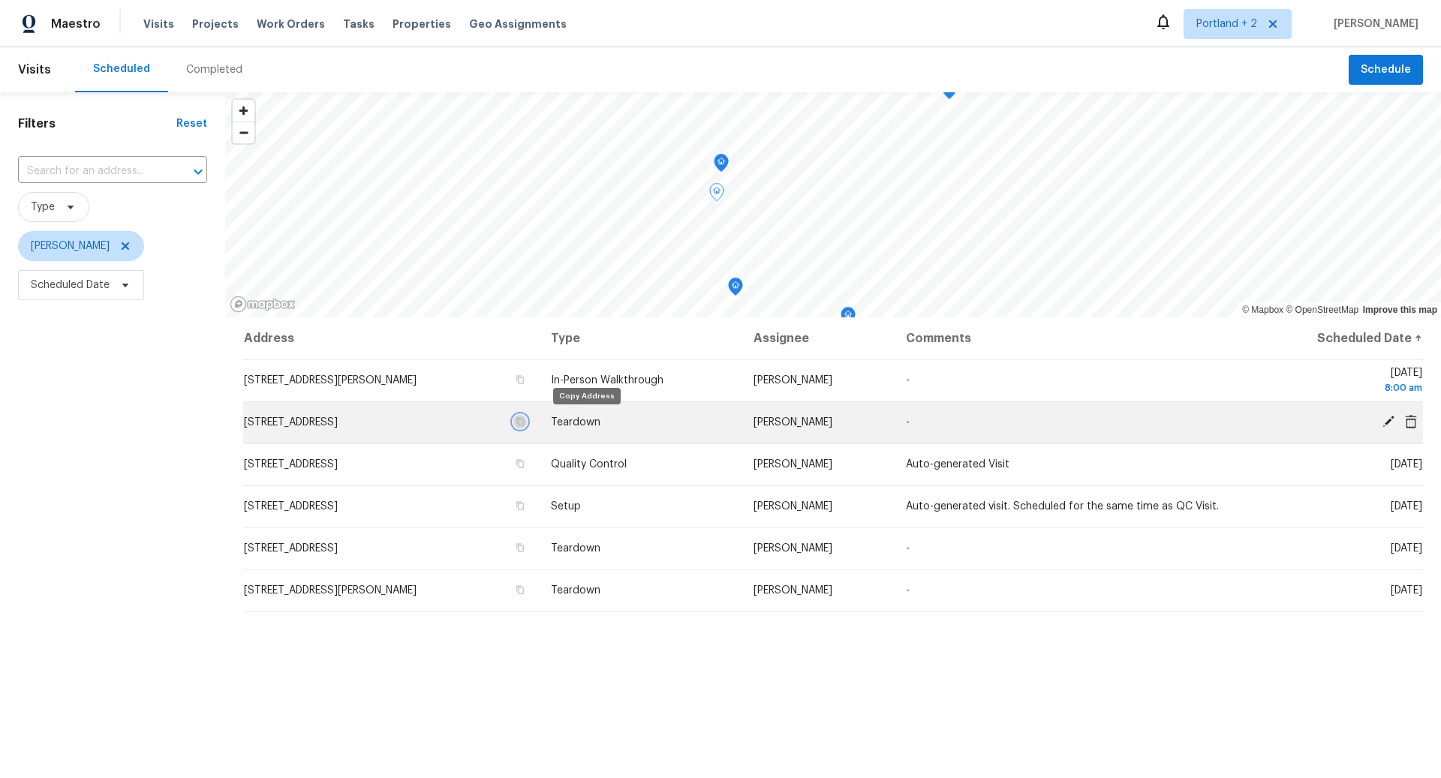
click at [524, 419] on icon "button" at bounding box center [520, 422] width 8 height 8
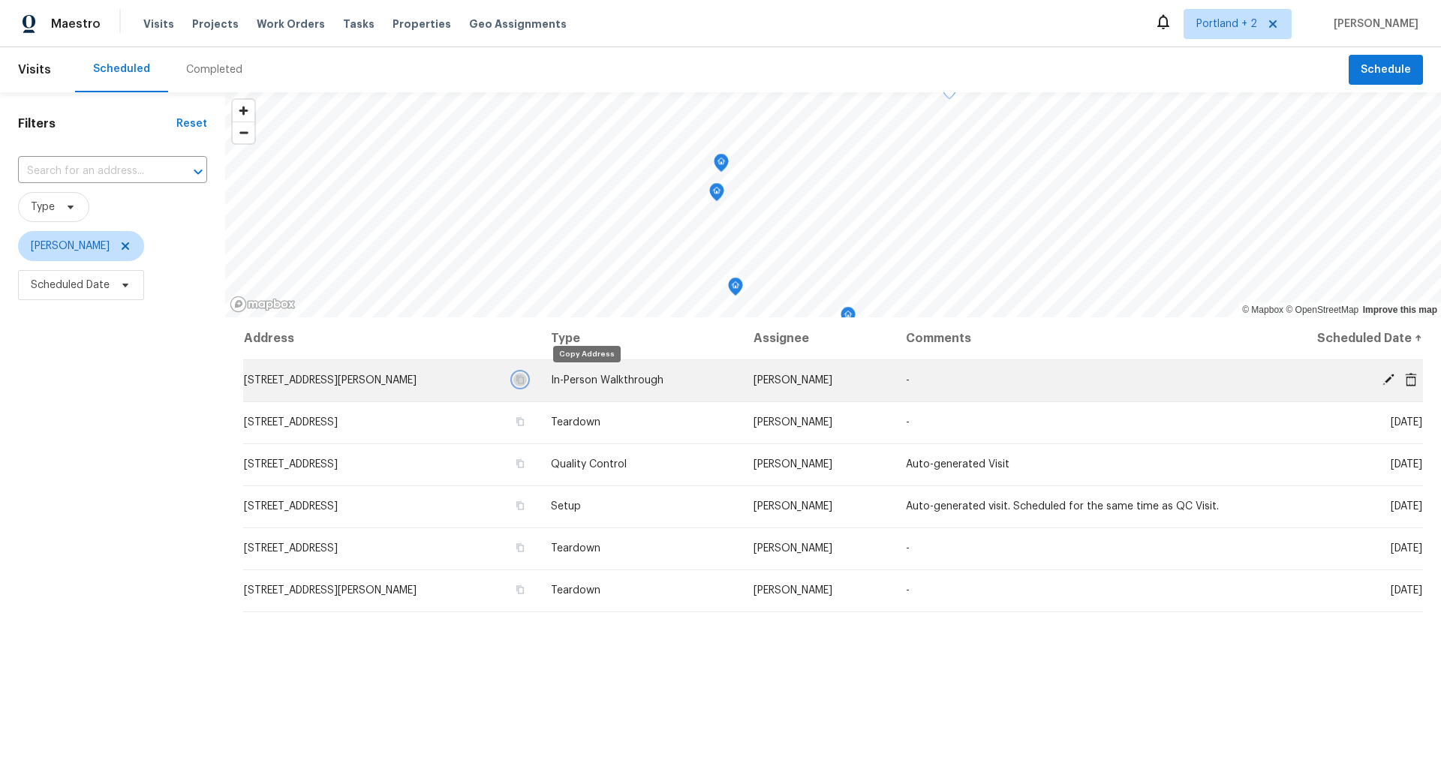
click at [525, 382] on icon "button" at bounding box center [520, 379] width 9 height 9
